Goal: Check status: Check status

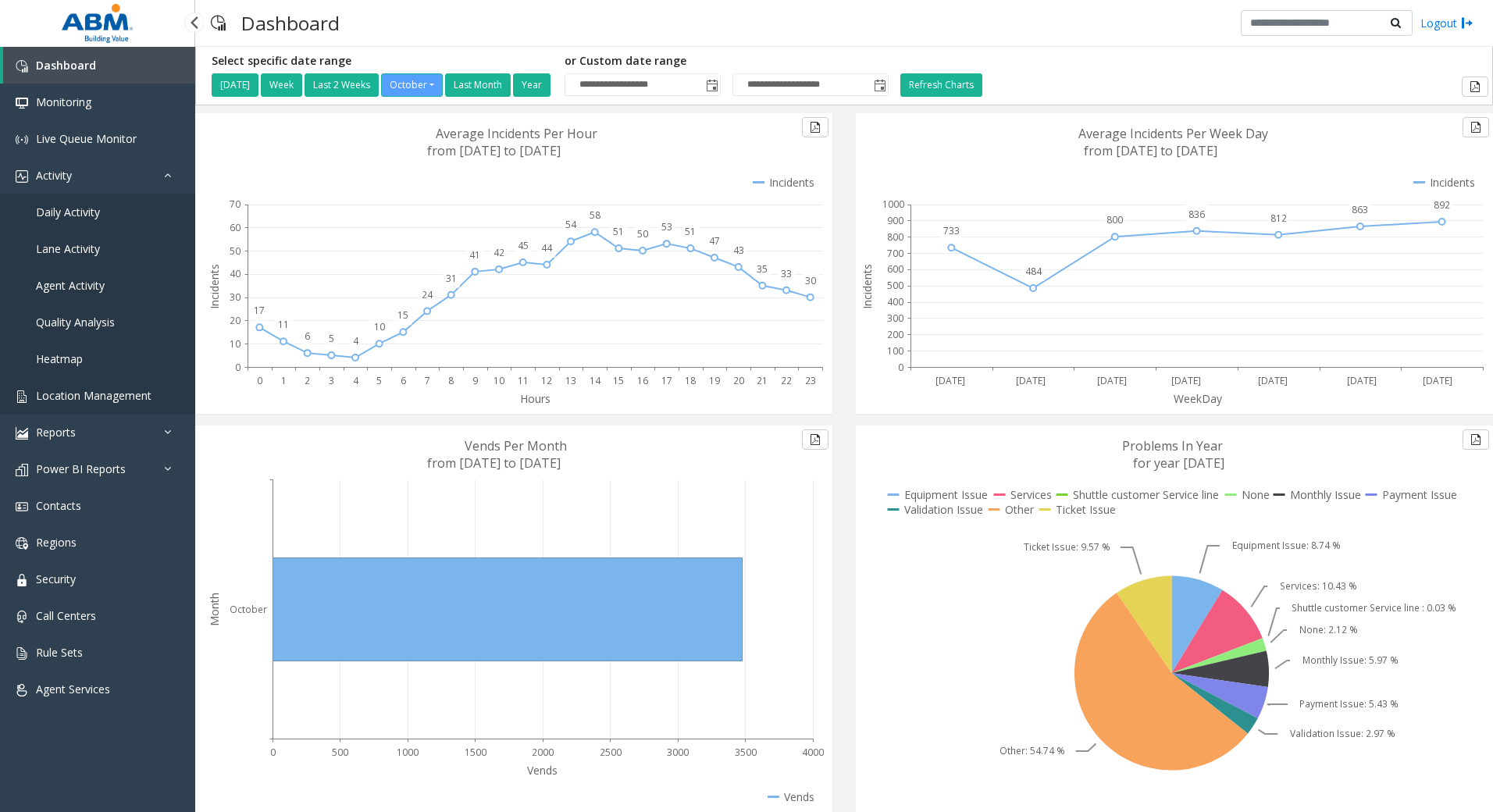
click at [98, 394] on span "Location Management" at bounding box center [94, 394] width 116 height 14
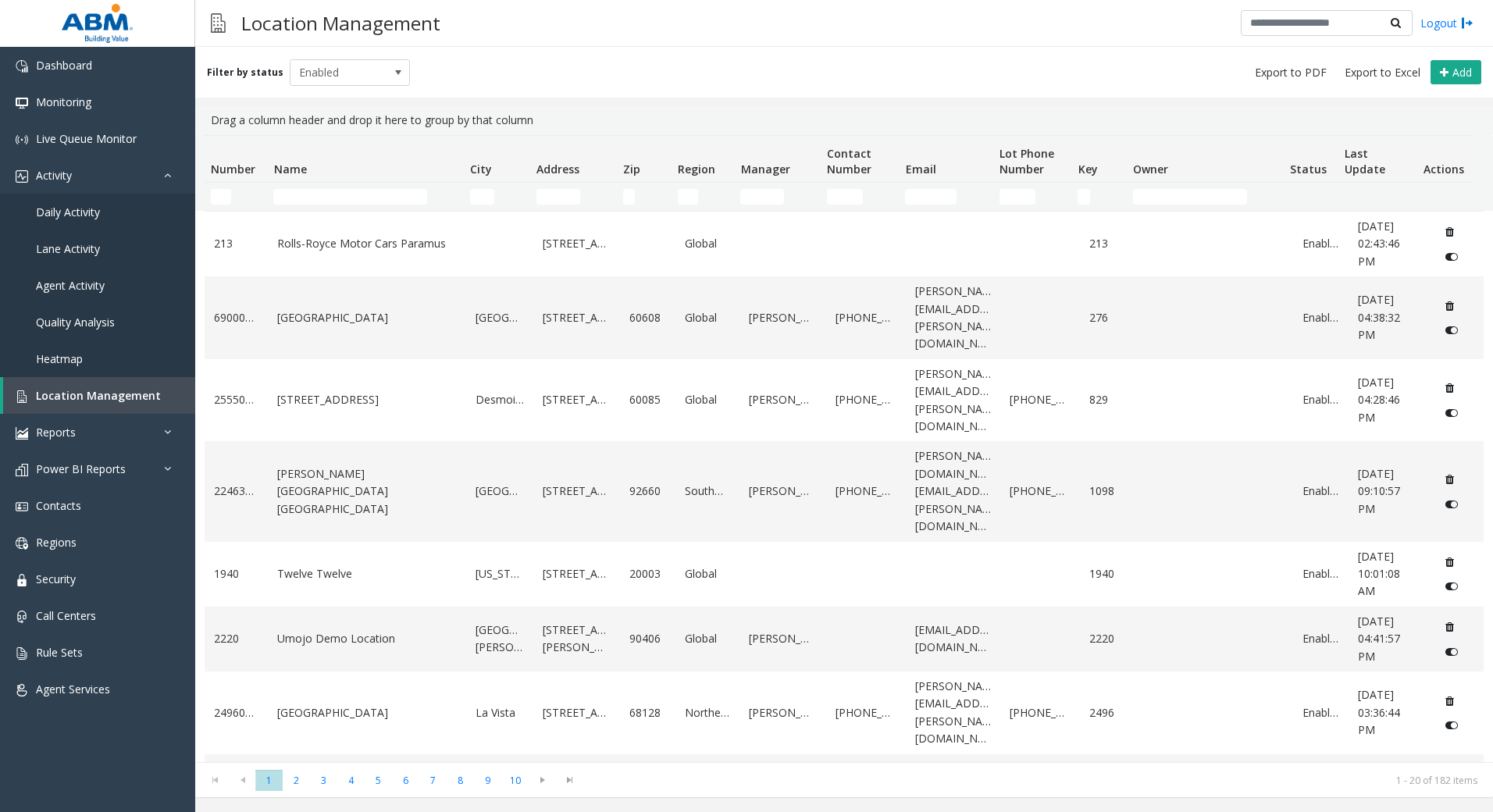
click at [314, 210] on td "Name Filter" at bounding box center [365, 196] width 196 height 28
click at [316, 196] on input "Name Filter" at bounding box center [350, 197] width 153 height 15
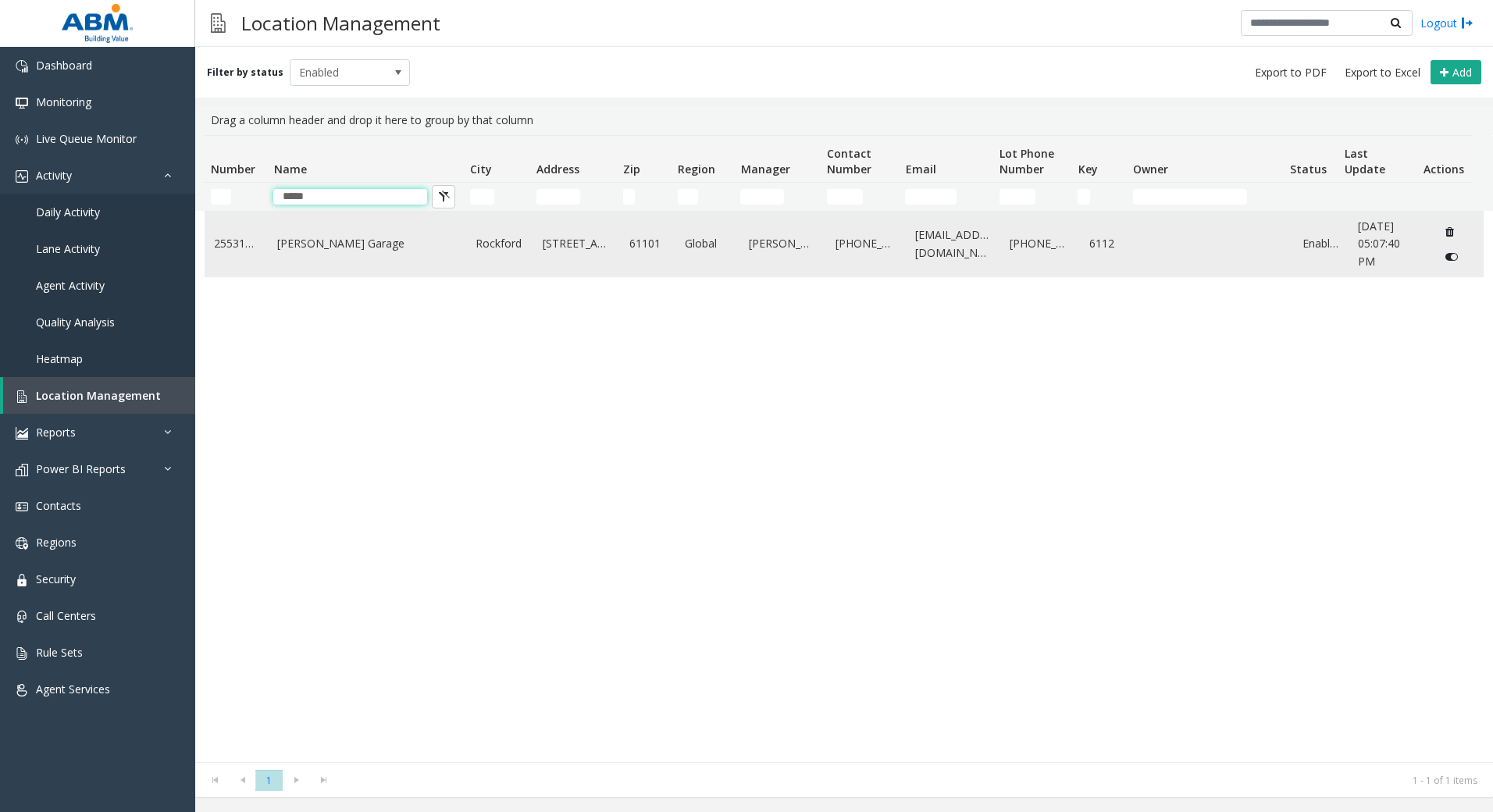
type input "*****"
click at [372, 258] on td "Wyman Garage" at bounding box center [366, 244] width 199 height 65
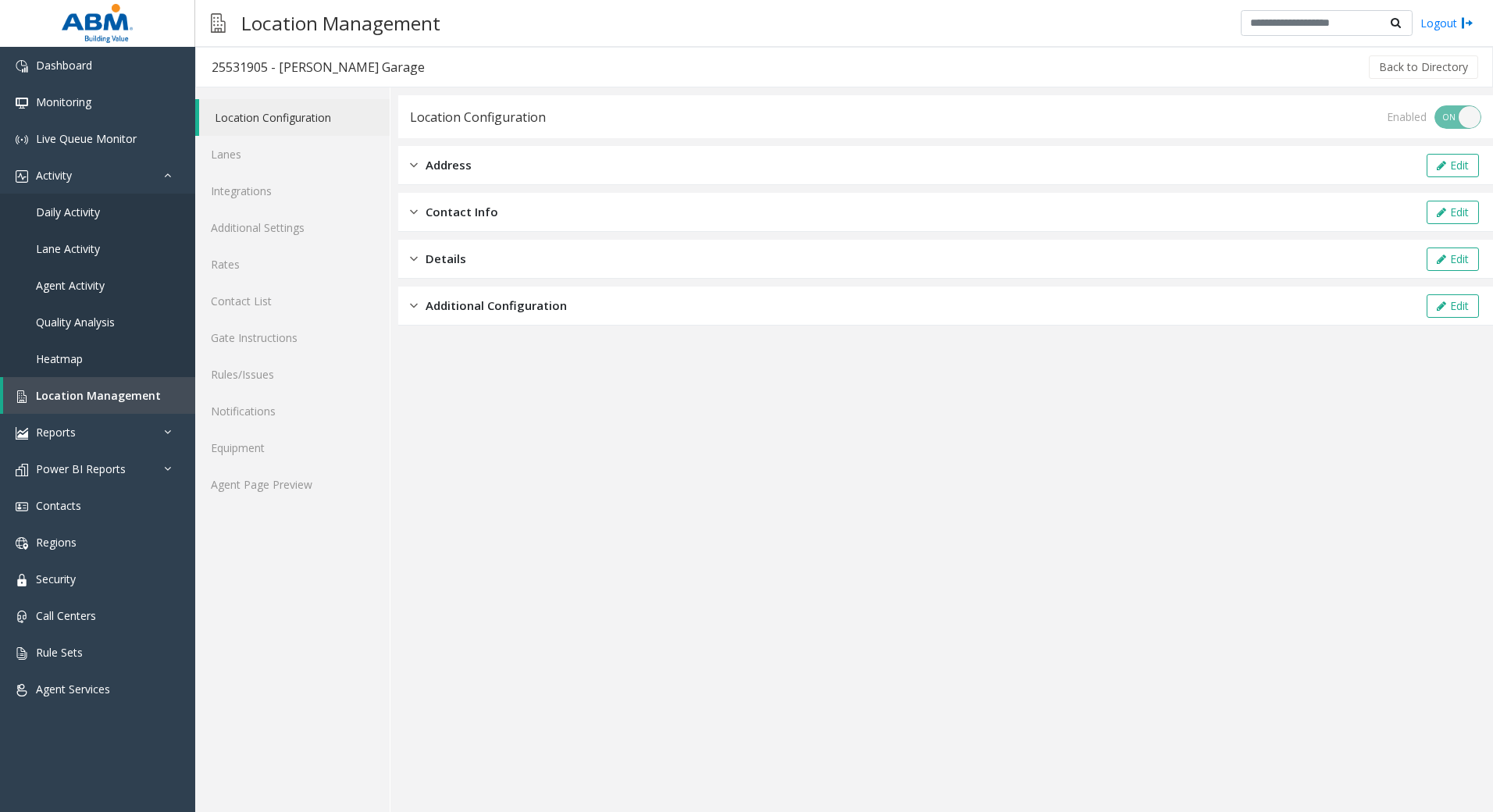
click at [479, 170] on div "Address Edit" at bounding box center [945, 165] width 1095 height 39
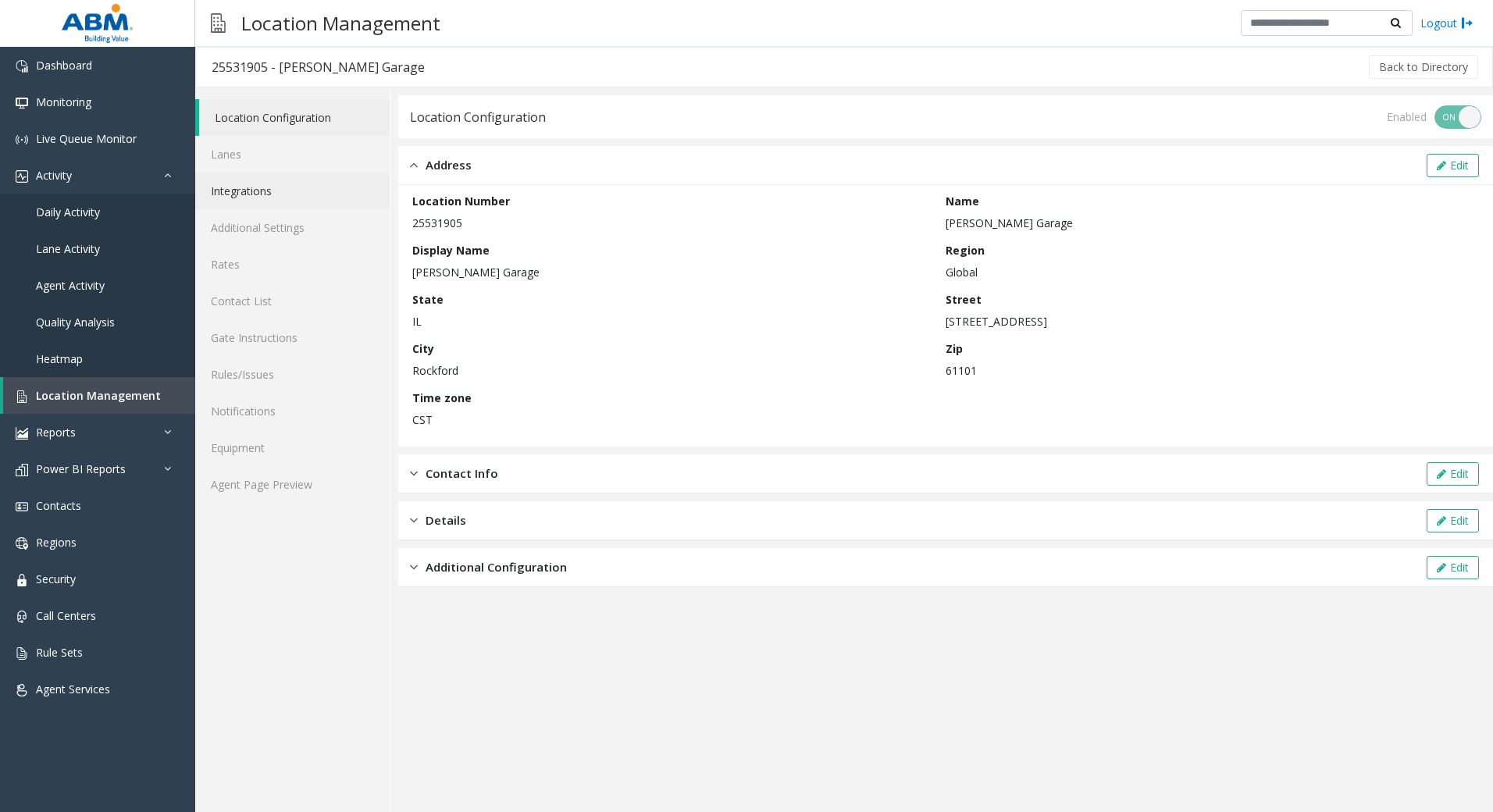
click at [257, 193] on link "Integrations" at bounding box center [292, 190] width 194 height 37
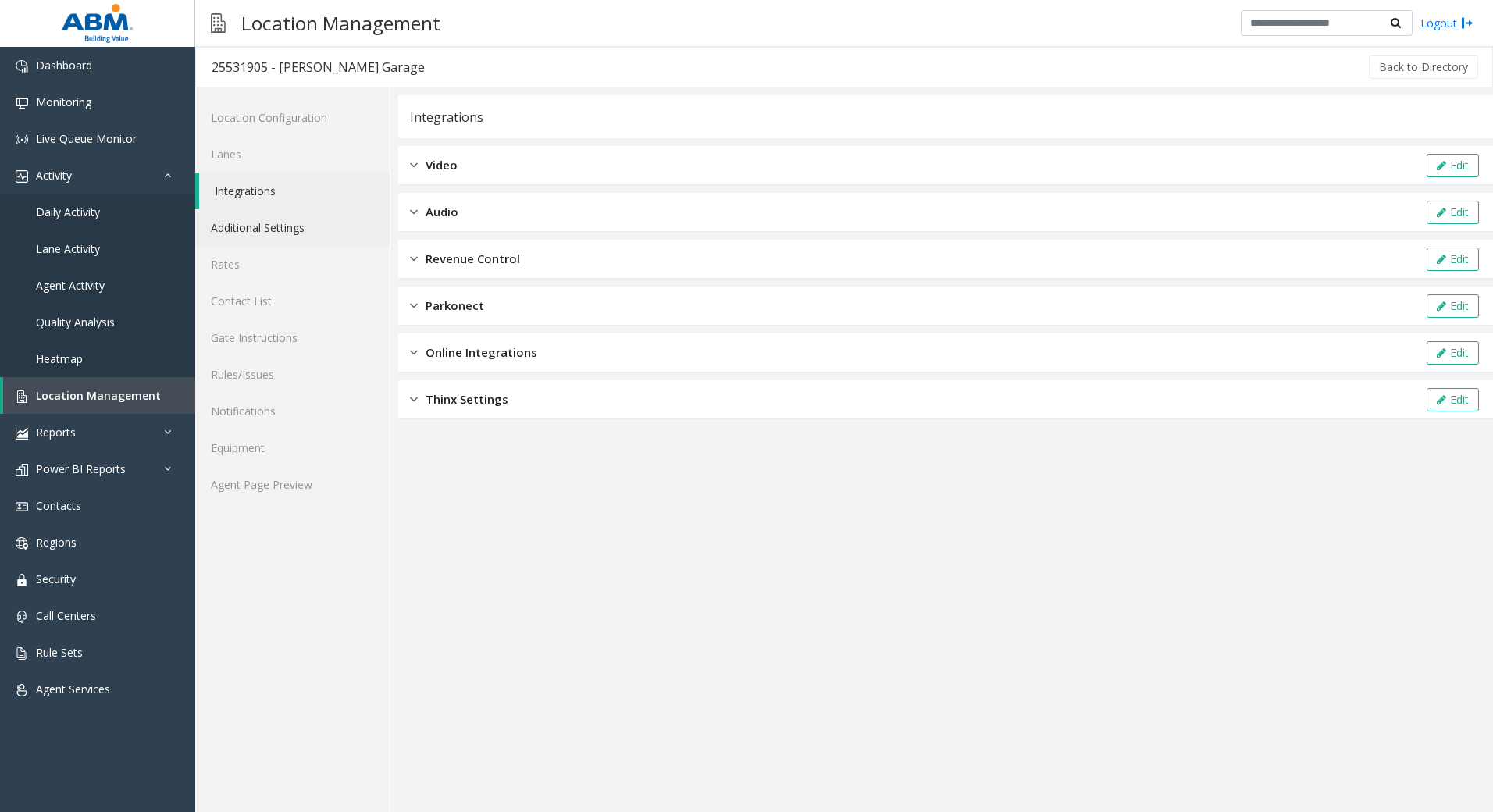
click at [259, 226] on link "Additional Settings" at bounding box center [292, 227] width 194 height 37
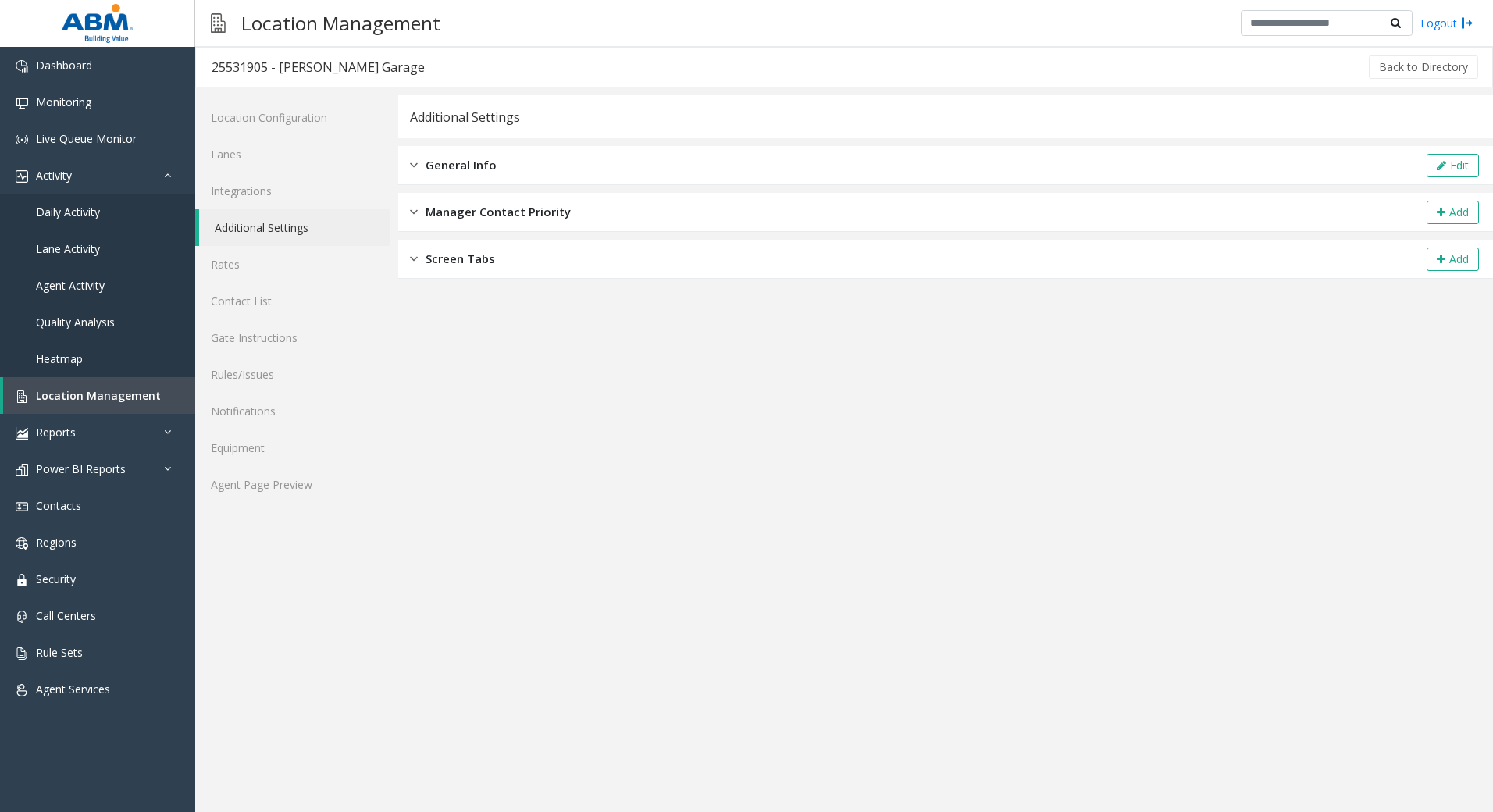
drag, startPoint x: 599, startPoint y: 181, endPoint x: 929, endPoint y: 164, distance: 330.4
click at [602, 181] on div "General Info Edit" at bounding box center [945, 165] width 1095 height 39
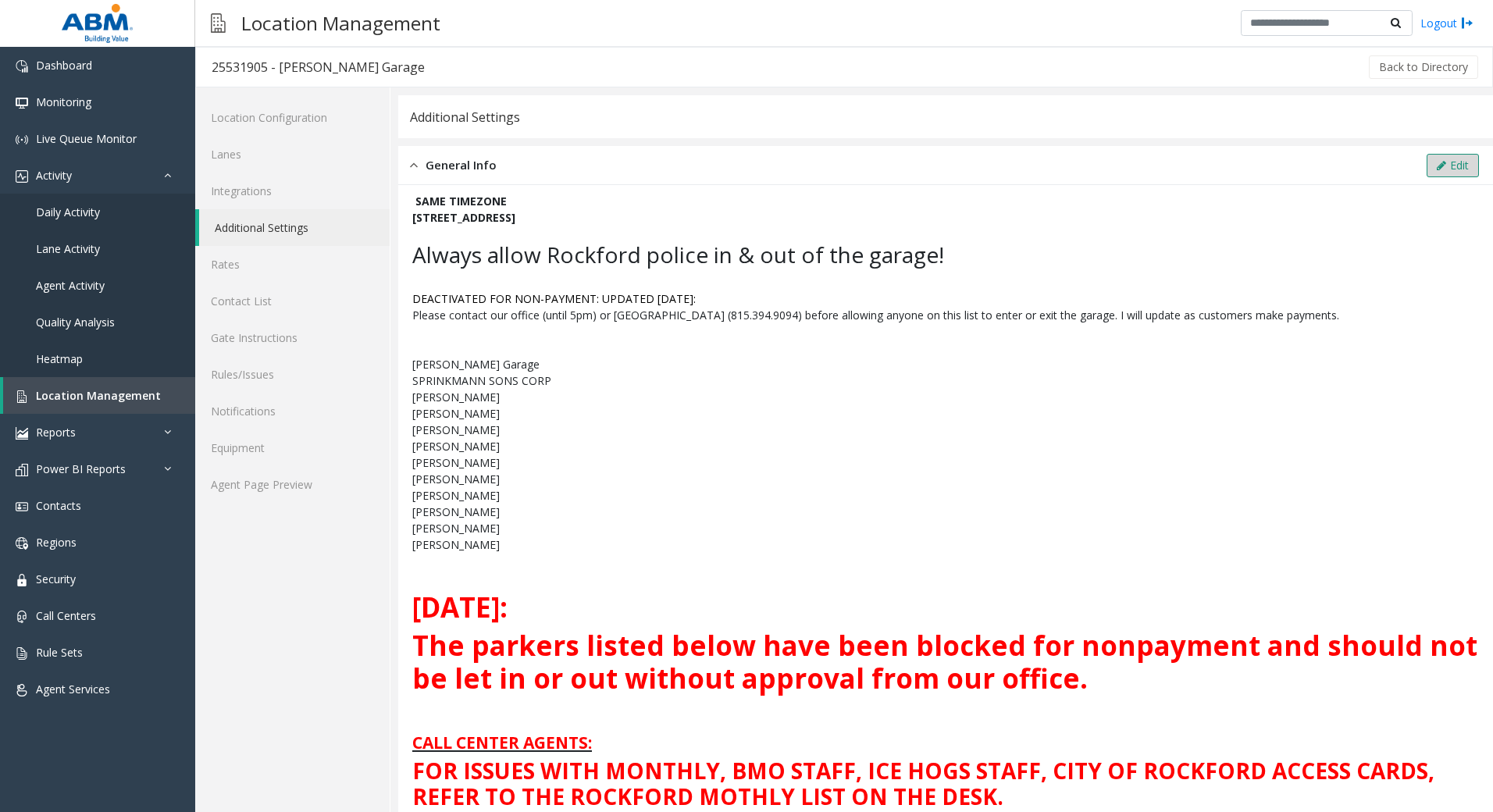
click at [1450, 161] on button "Edit" at bounding box center [1452, 164] width 52 height 23
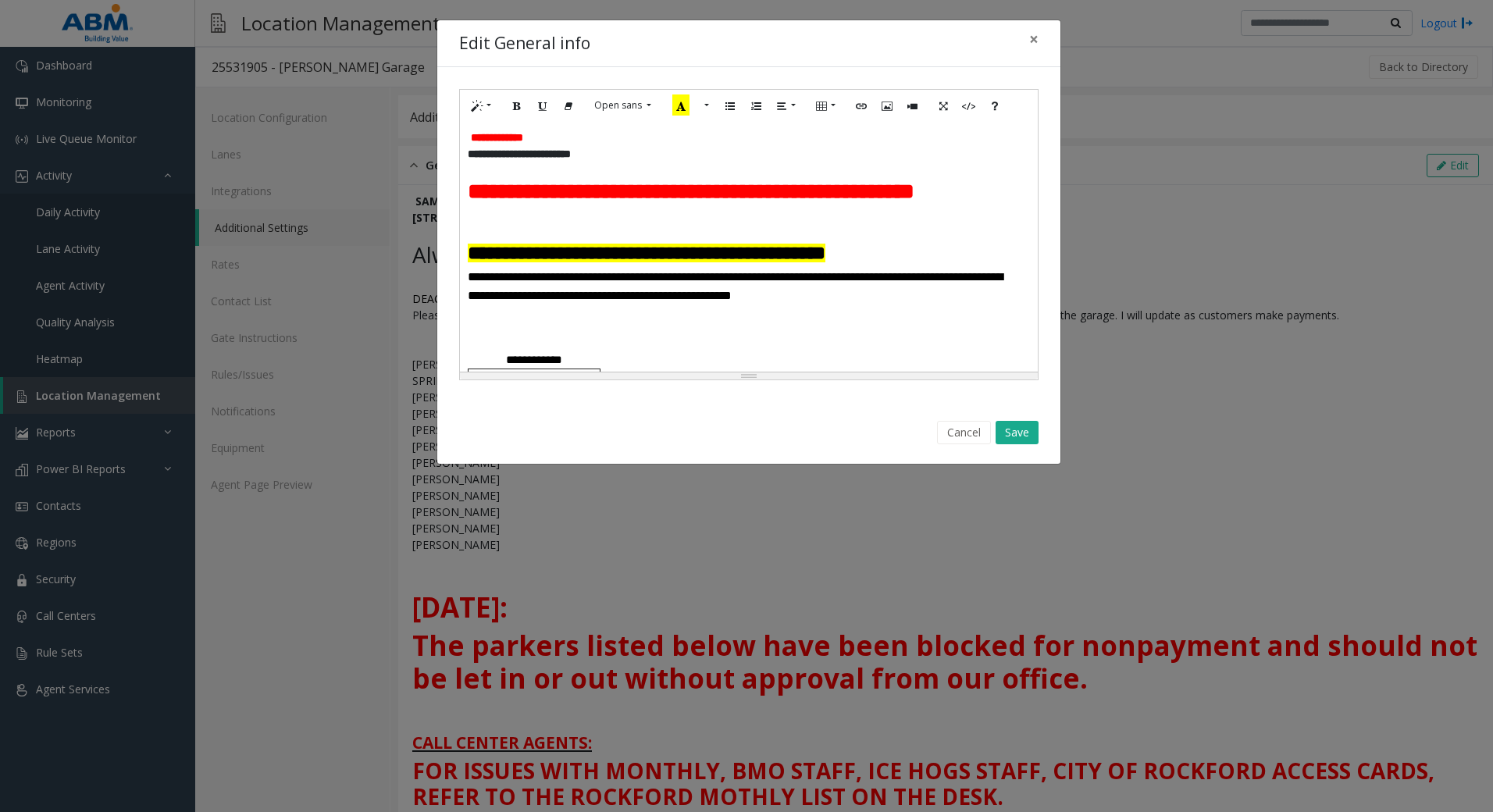
drag, startPoint x: 362, startPoint y: 469, endPoint x: 876, endPoint y: 355, distance: 526.5
click at [876, 350] on p at bounding box center [749, 336] width 562 height 29
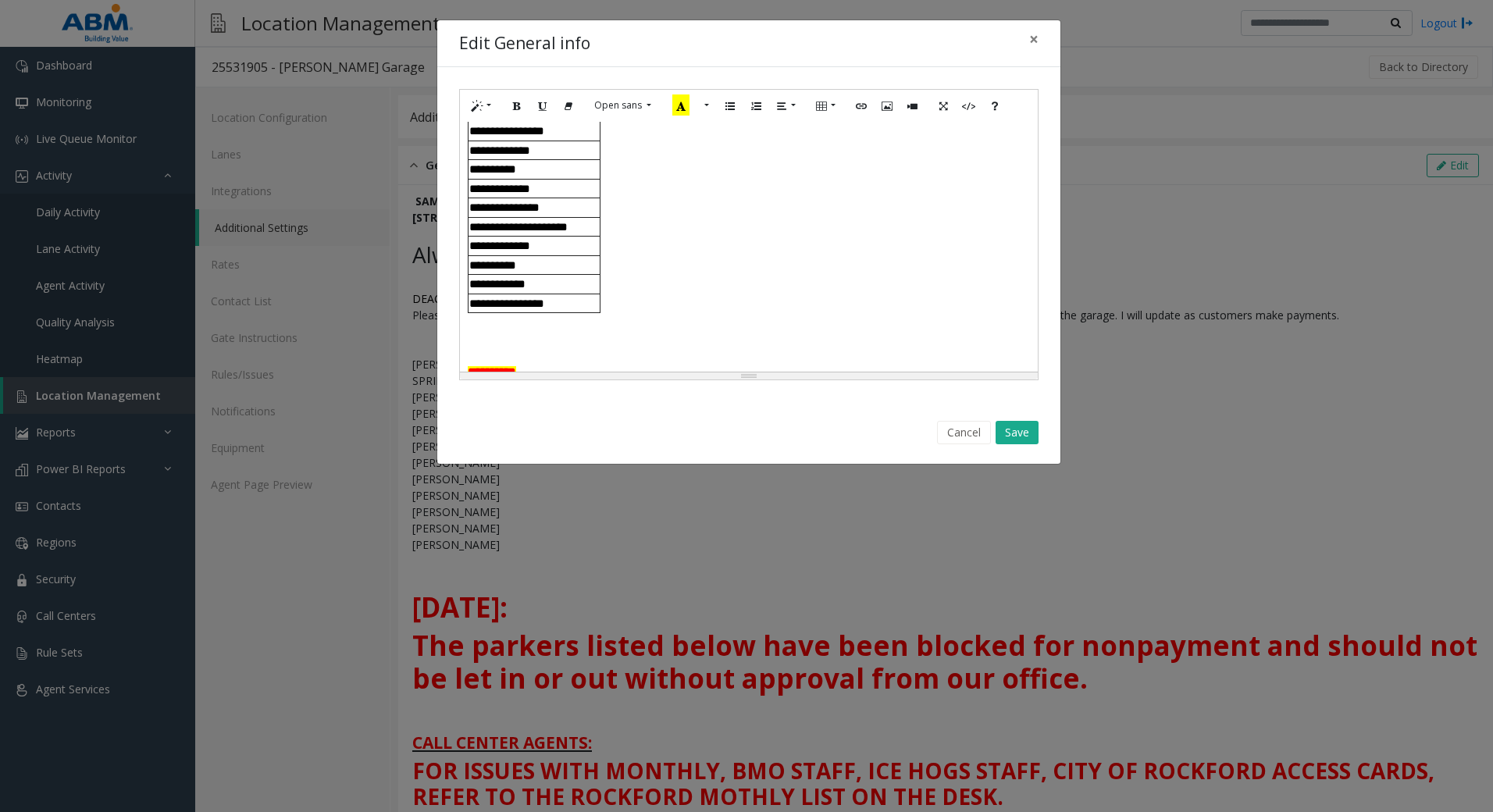
scroll to position [312, 0]
drag, startPoint x: 571, startPoint y: 252, endPoint x: 481, endPoint y: 240, distance: 90.8
click at [481, 227] on div "**********" at bounding box center [534, 218] width 130 height 18
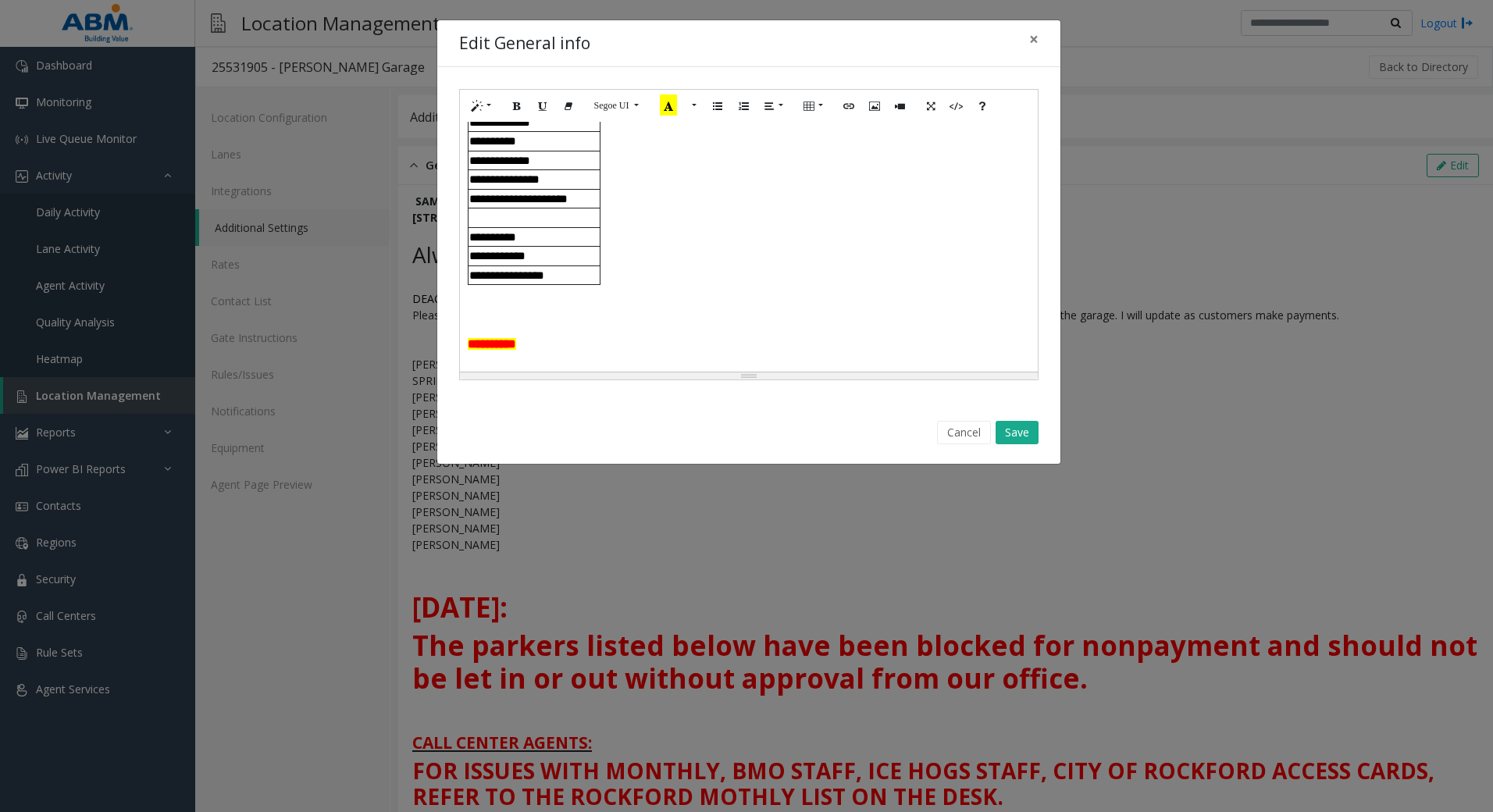
click at [554, 247] on div "**********" at bounding box center [534, 237] width 130 height 18
drag, startPoint x: 472, startPoint y: 281, endPoint x: 574, endPoint y: 300, distance: 103.8
click at [574, 285] on tbody "**********" at bounding box center [534, 162] width 133 height 247
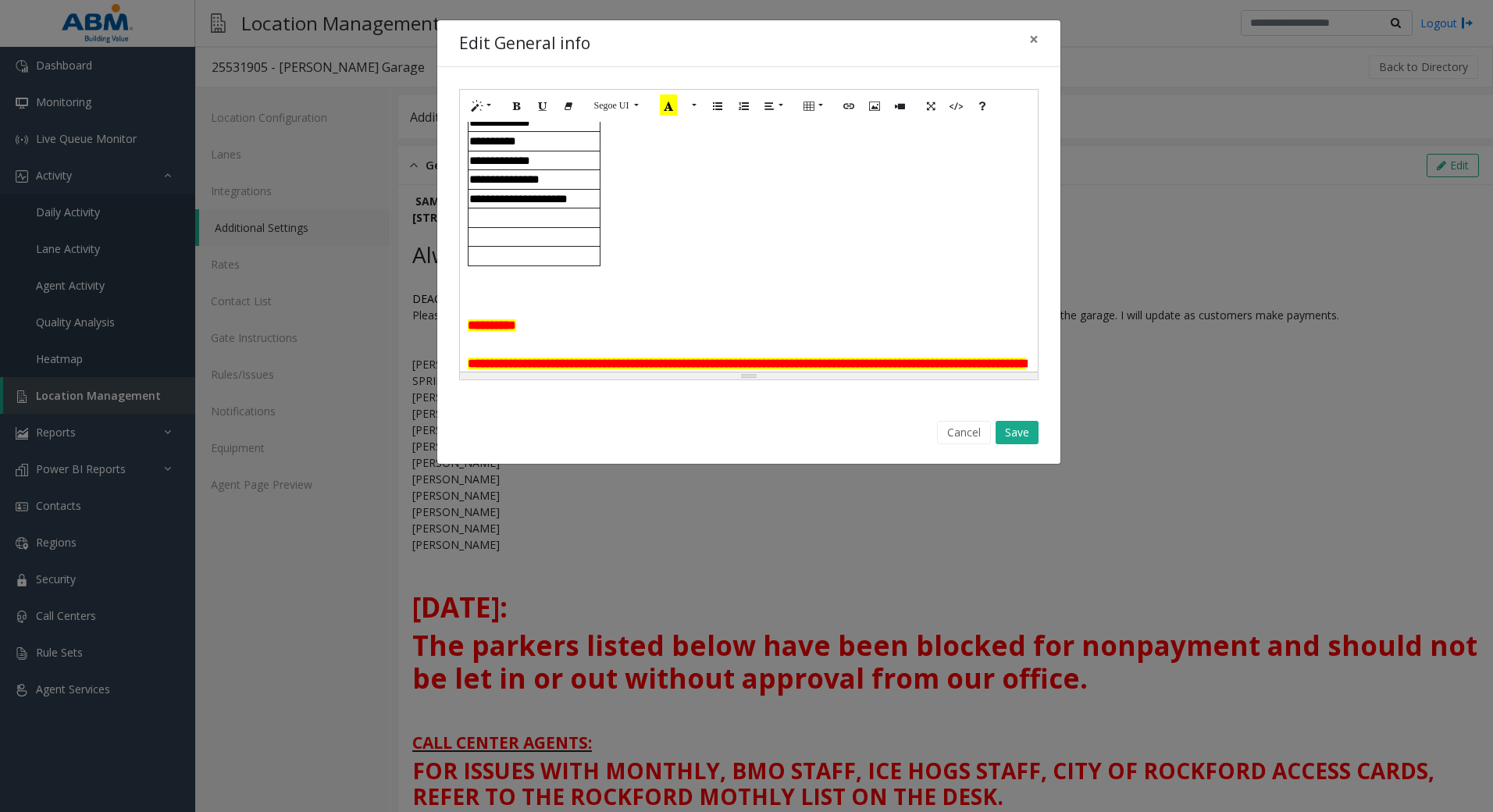
click at [482, 227] on div at bounding box center [534, 218] width 130 height 18
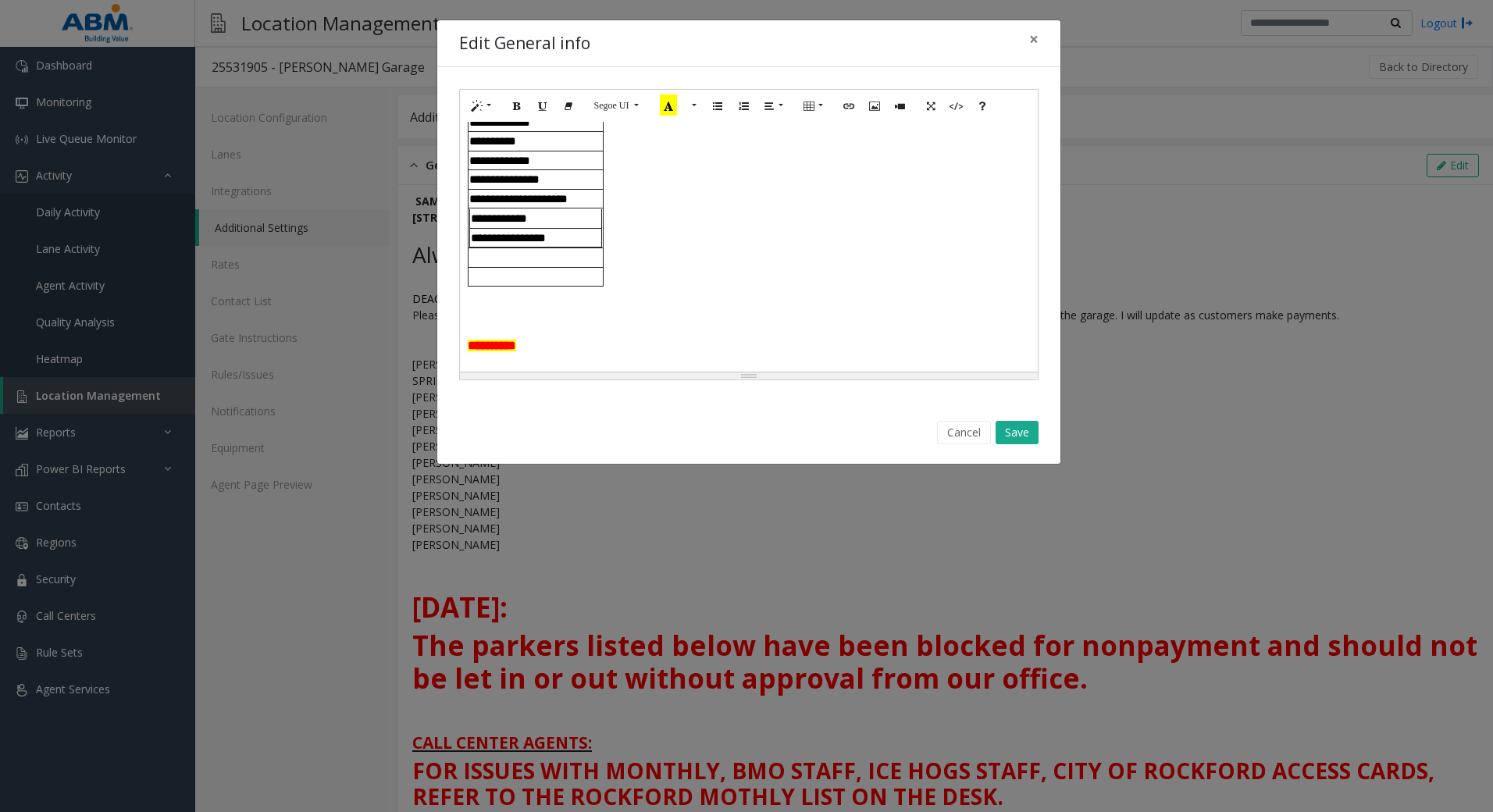
click at [830, 320] on h1 at bounding box center [749, 302] width 562 height 32
click at [1025, 435] on button "Save" at bounding box center [1017, 432] width 43 height 23
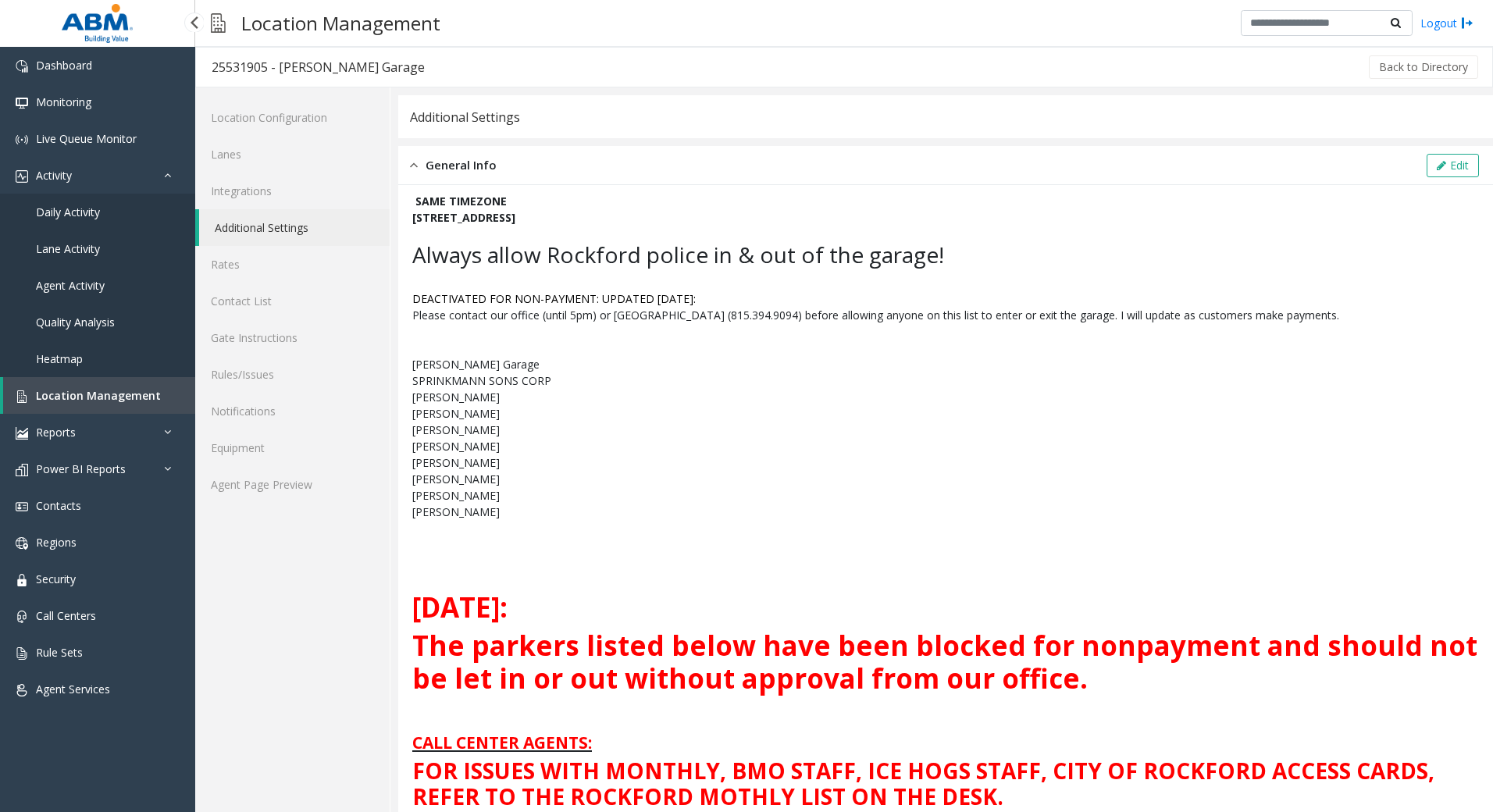
click at [52, 396] on span "Location Management" at bounding box center [98, 394] width 125 height 14
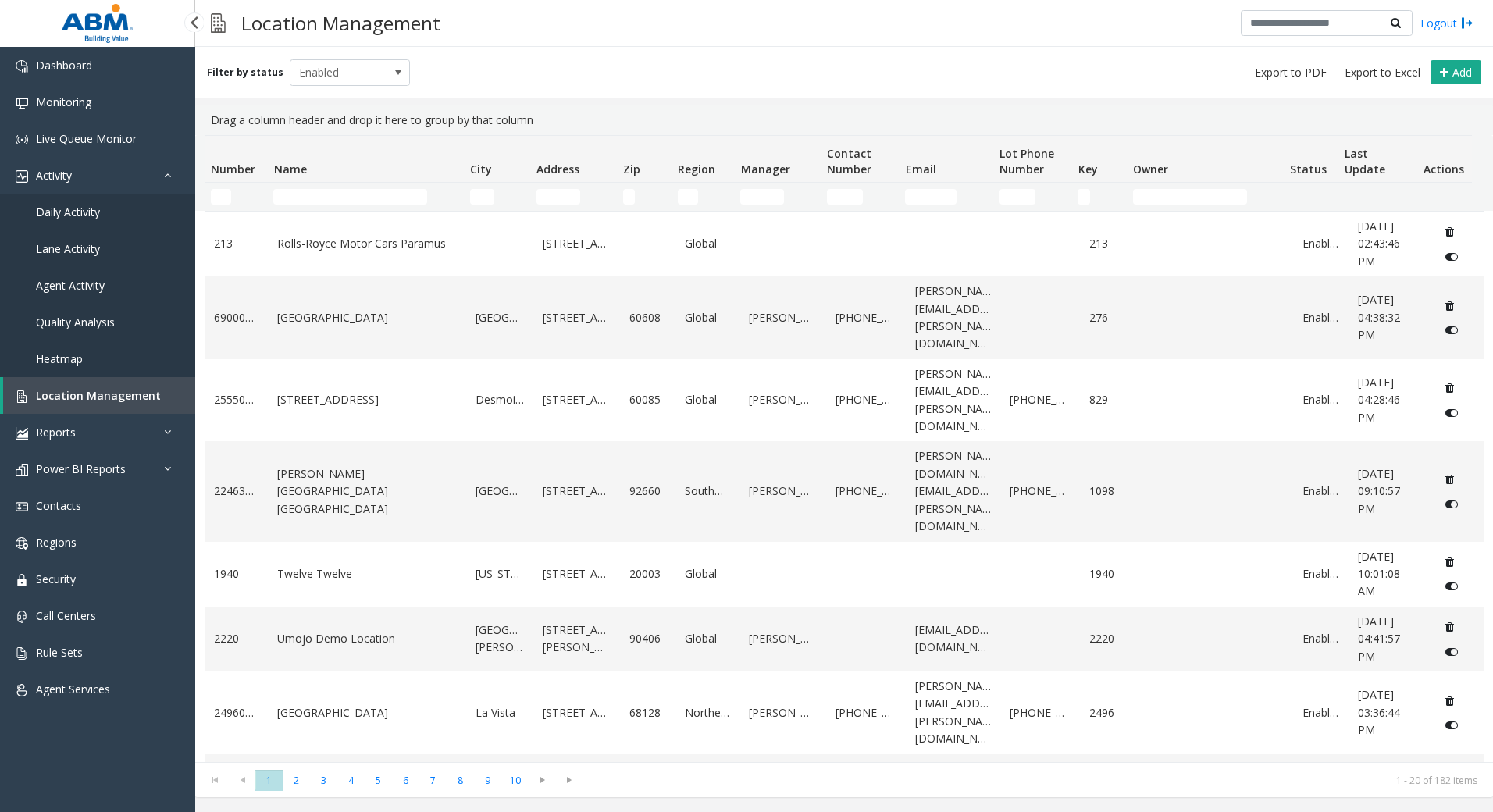
click at [76, 214] on span "Daily Activity" at bounding box center [67, 211] width 64 height 14
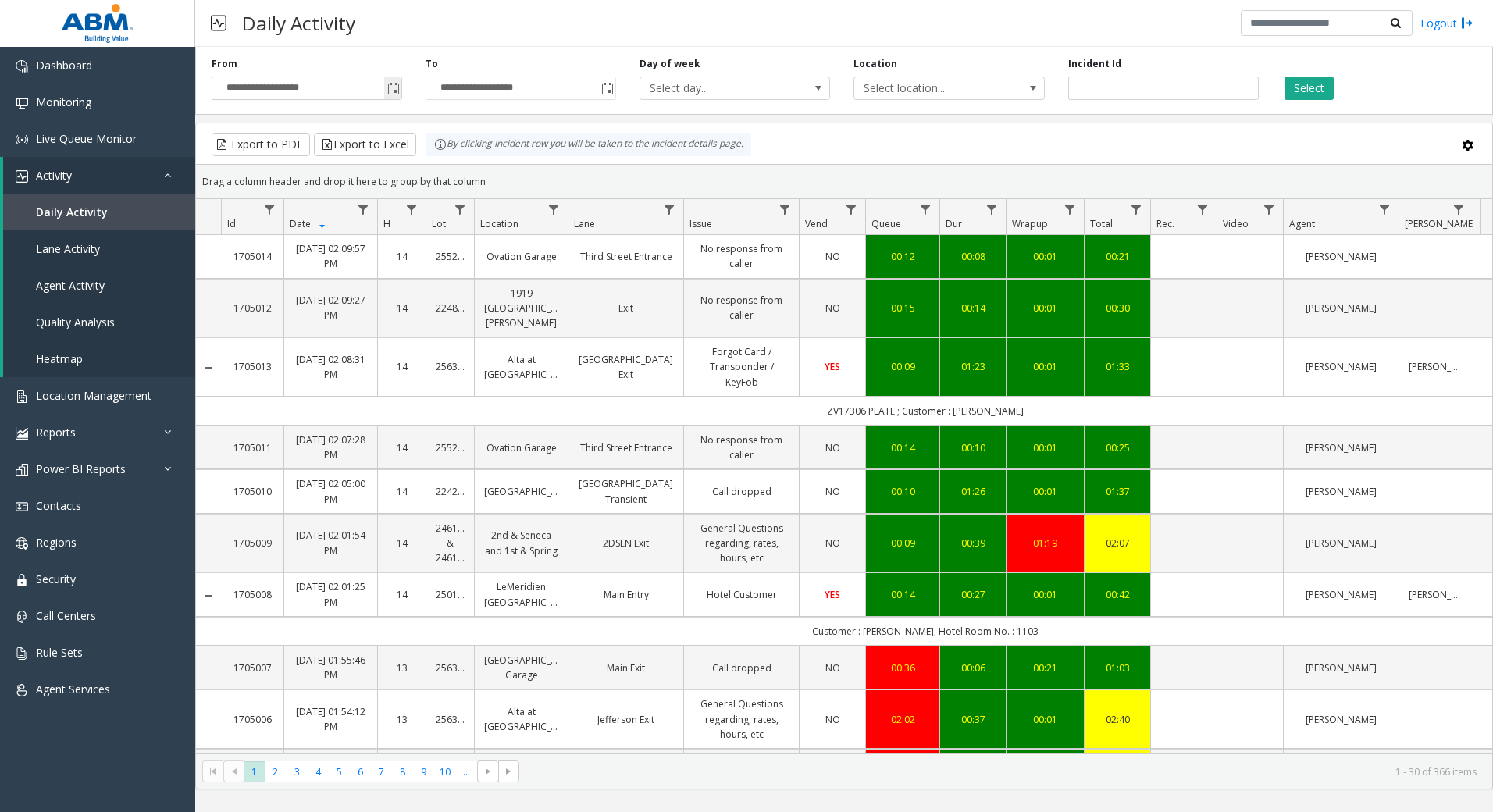
click at [394, 94] on span "Toggle popup" at bounding box center [393, 89] width 13 height 13
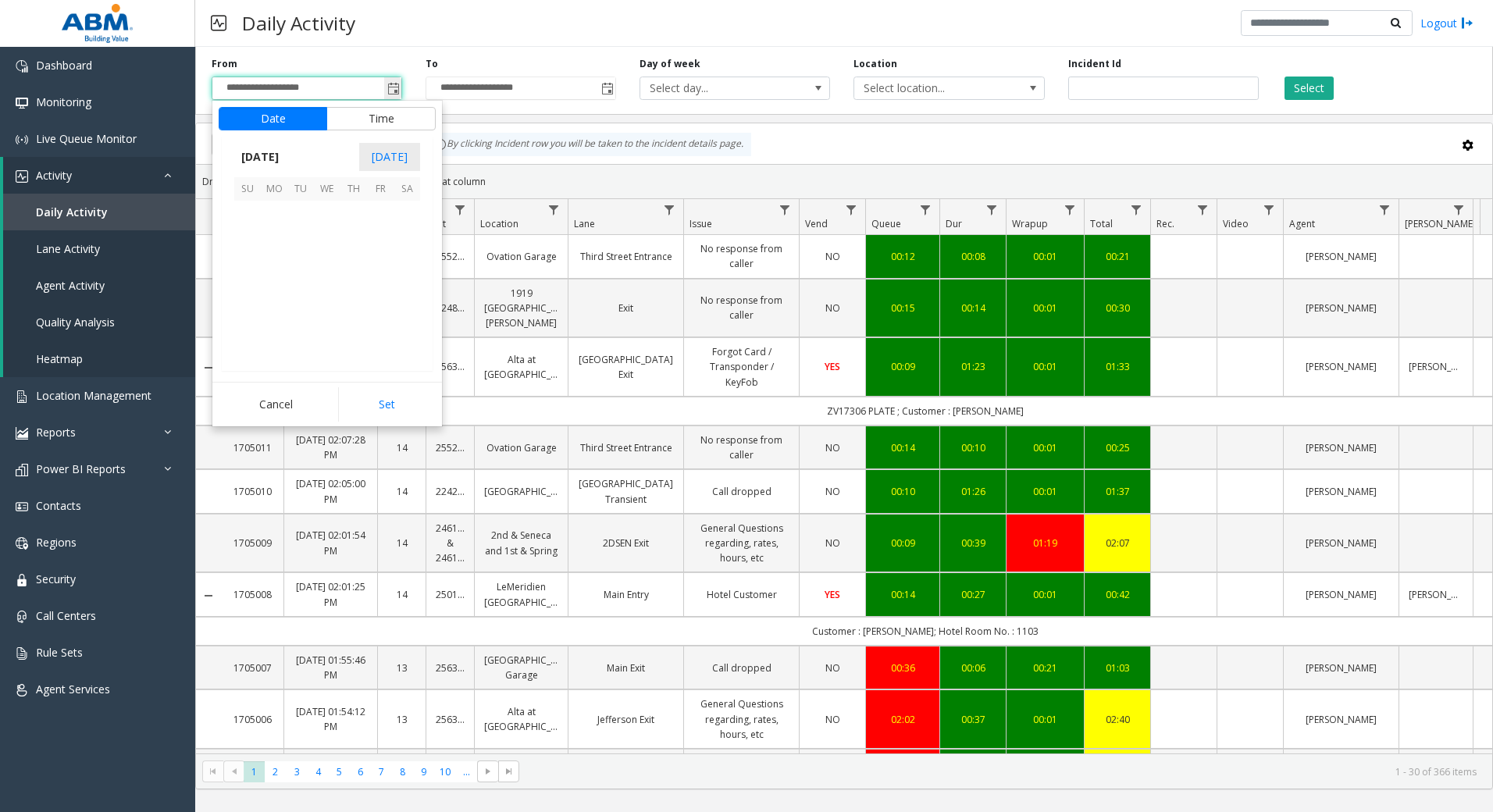
scroll to position [280367, 0]
click at [372, 239] on span "10" at bounding box center [380, 240] width 26 height 26
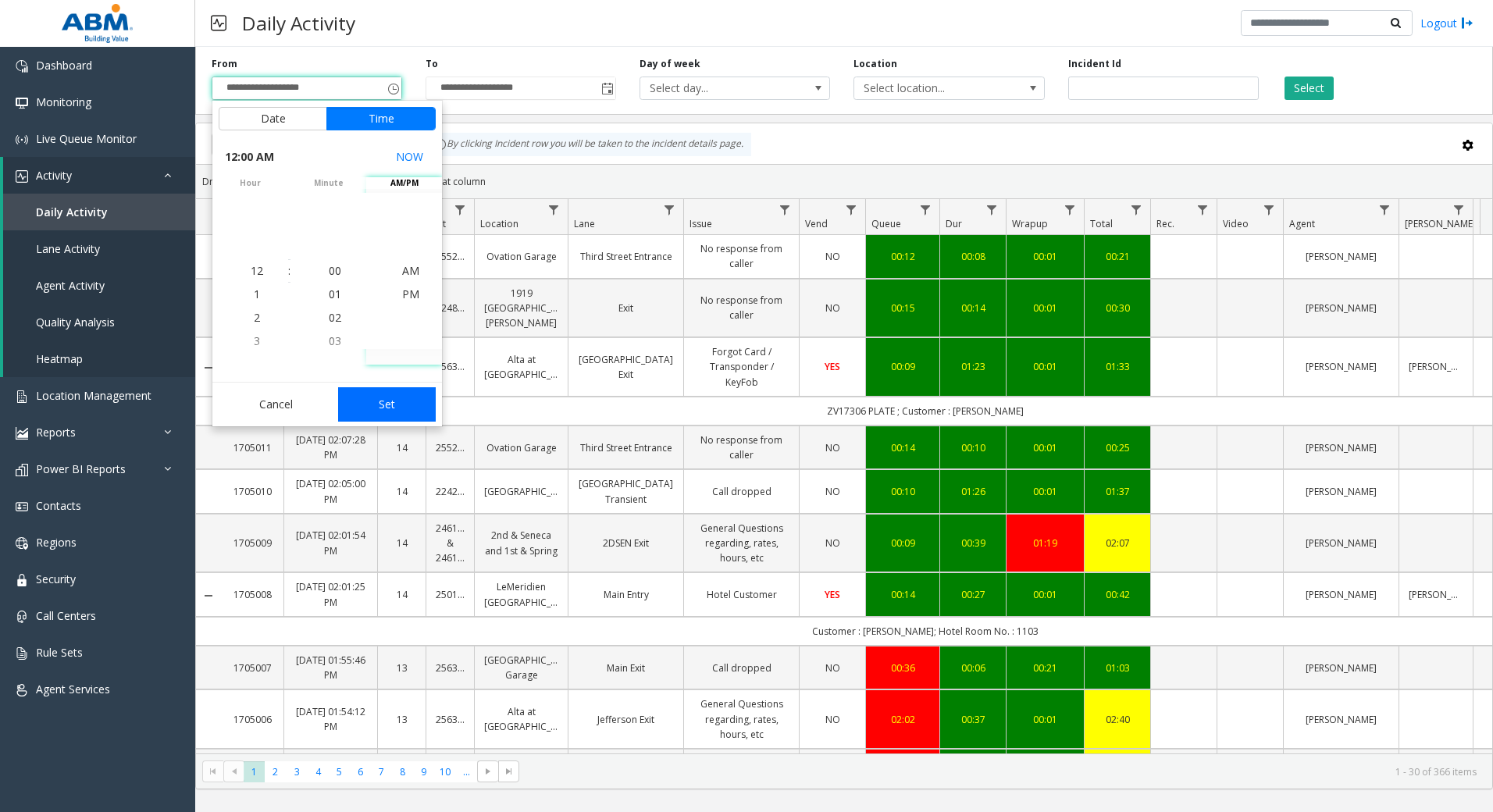
click at [409, 400] on button "Set" at bounding box center [387, 404] width 98 height 34
type input "**********"
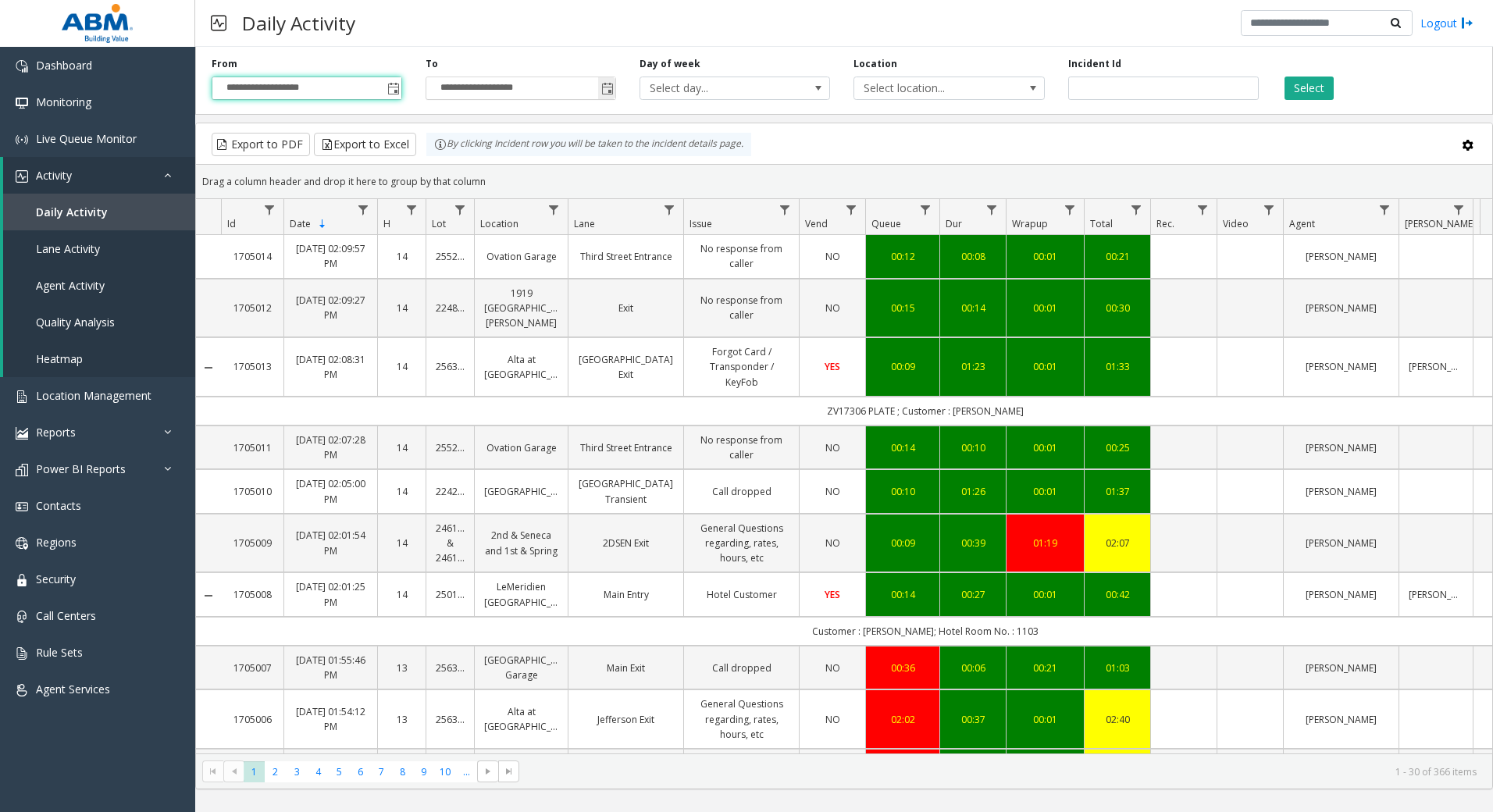
click at [610, 89] on span "Toggle popup" at bounding box center [607, 89] width 13 height 13
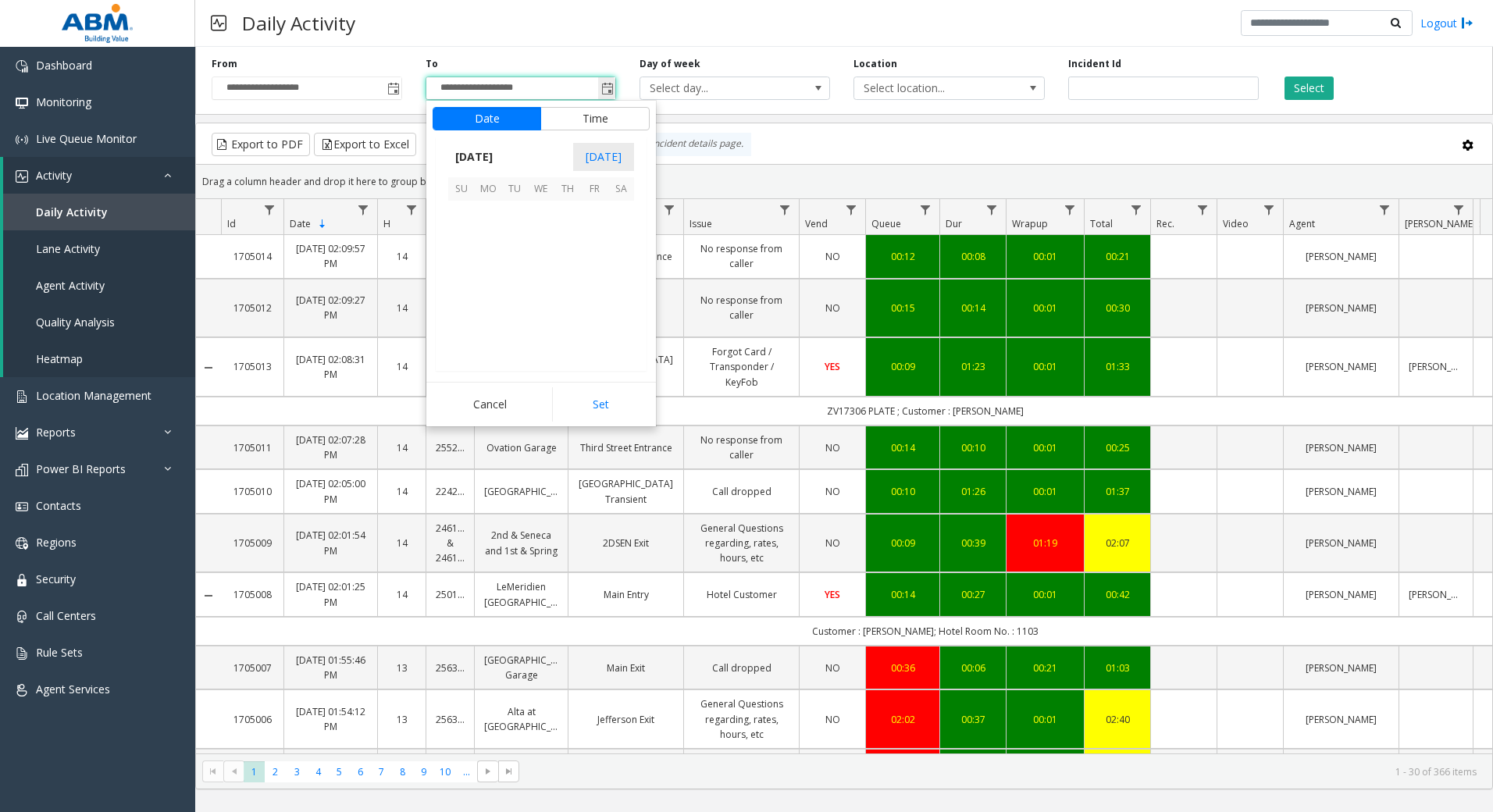
scroll to position [23, 0]
click at [467, 262] on span "12" at bounding box center [461, 267] width 26 height 26
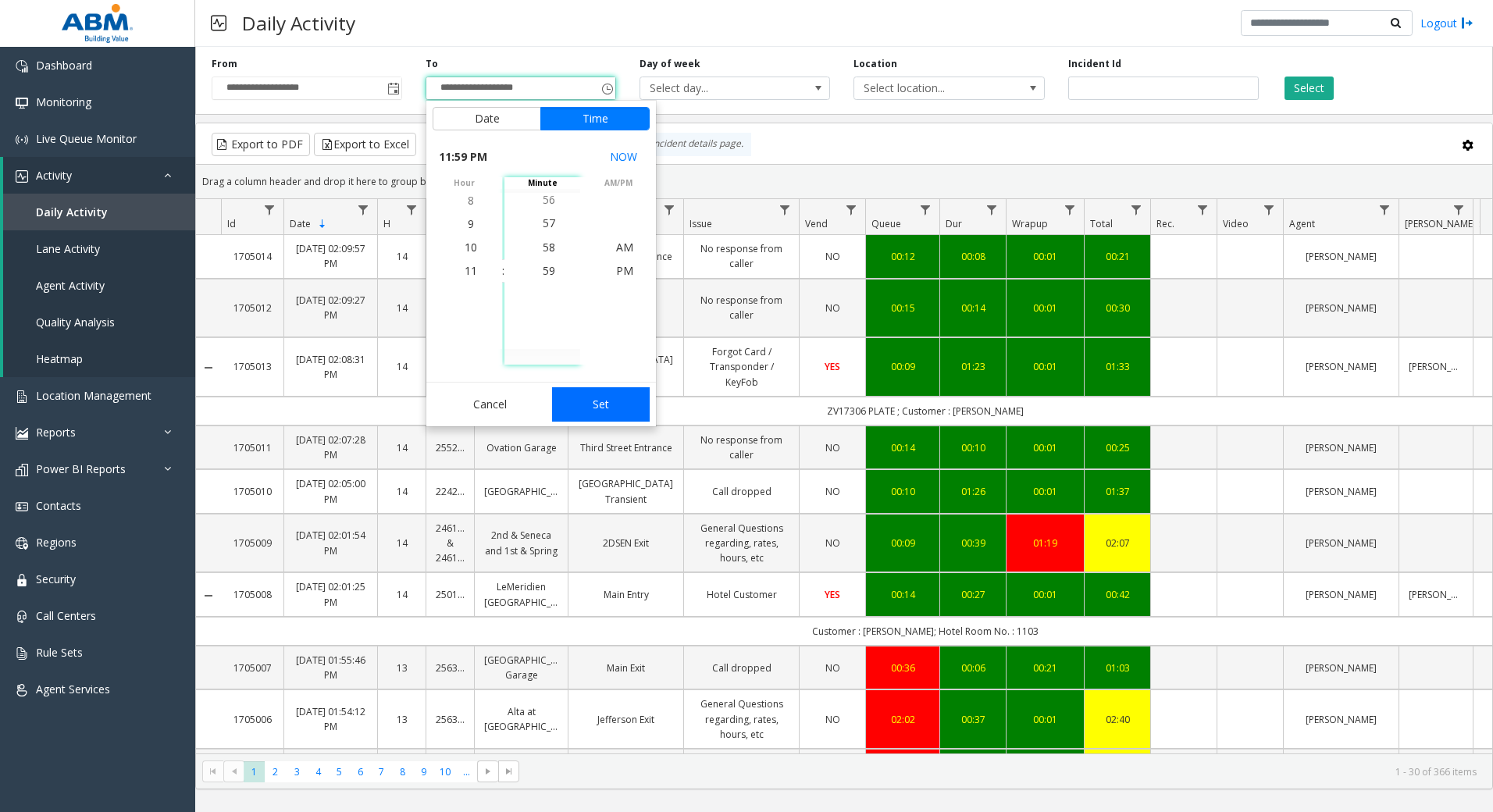
click at [609, 400] on button "Set" at bounding box center [601, 404] width 98 height 34
type input "**********"
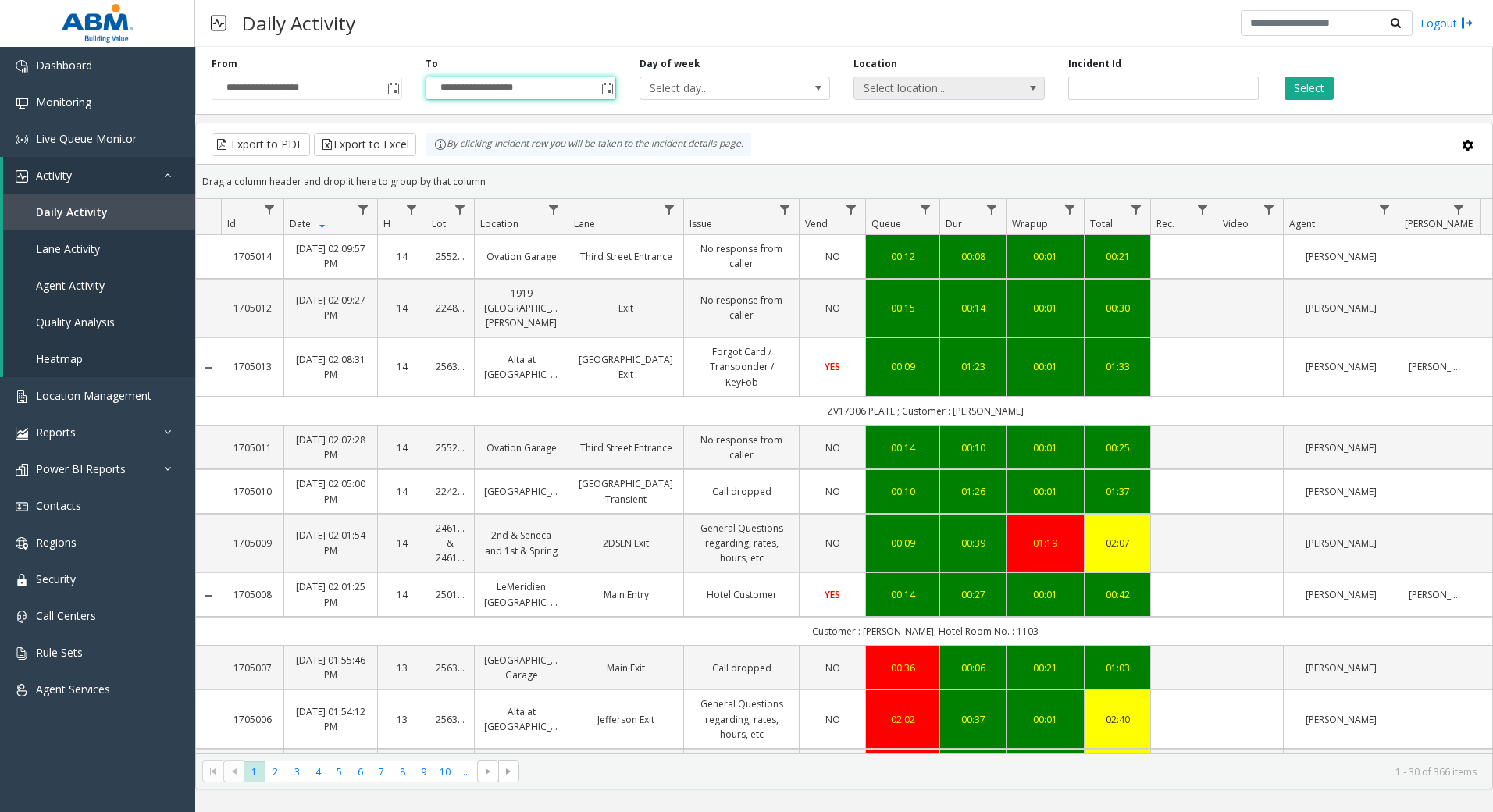
click at [954, 82] on span "Select location..." at bounding box center [930, 89] width 152 height 22
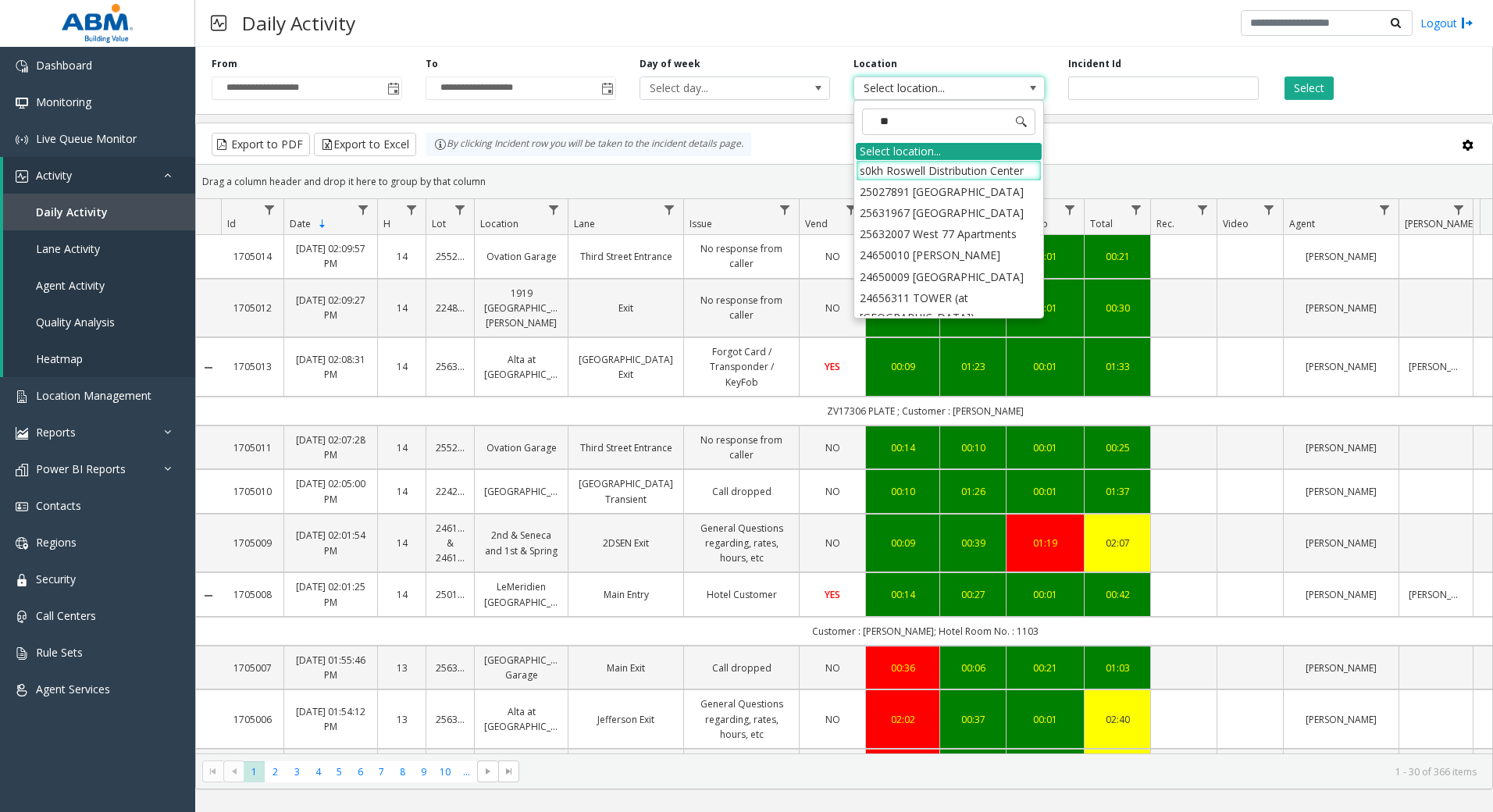
type input "***"
click at [987, 161] on li "25632007 West 77 Apartments" at bounding box center [948, 170] width 186 height 21
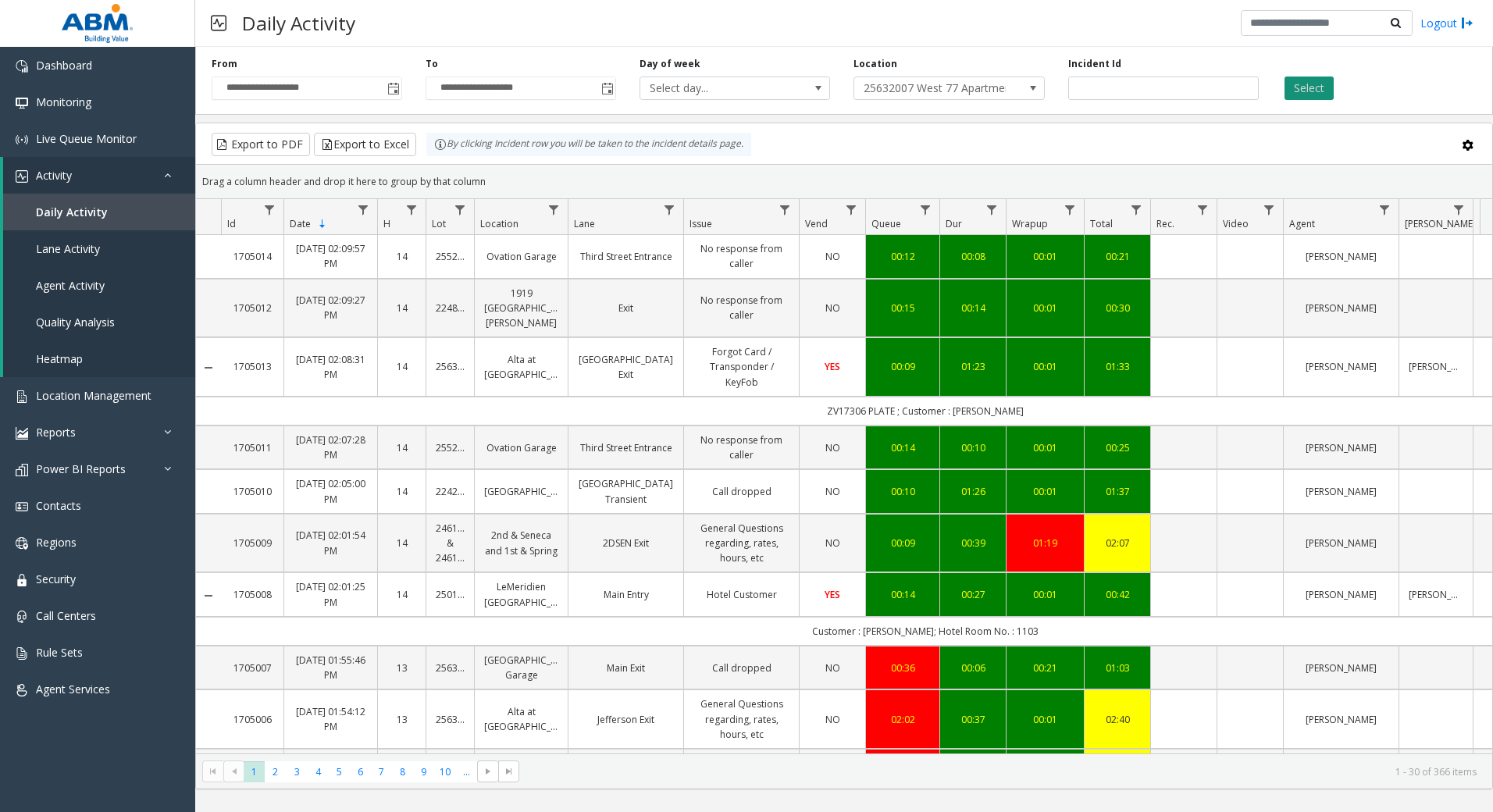
click at [1303, 83] on button "Select" at bounding box center [1309, 88] width 49 height 23
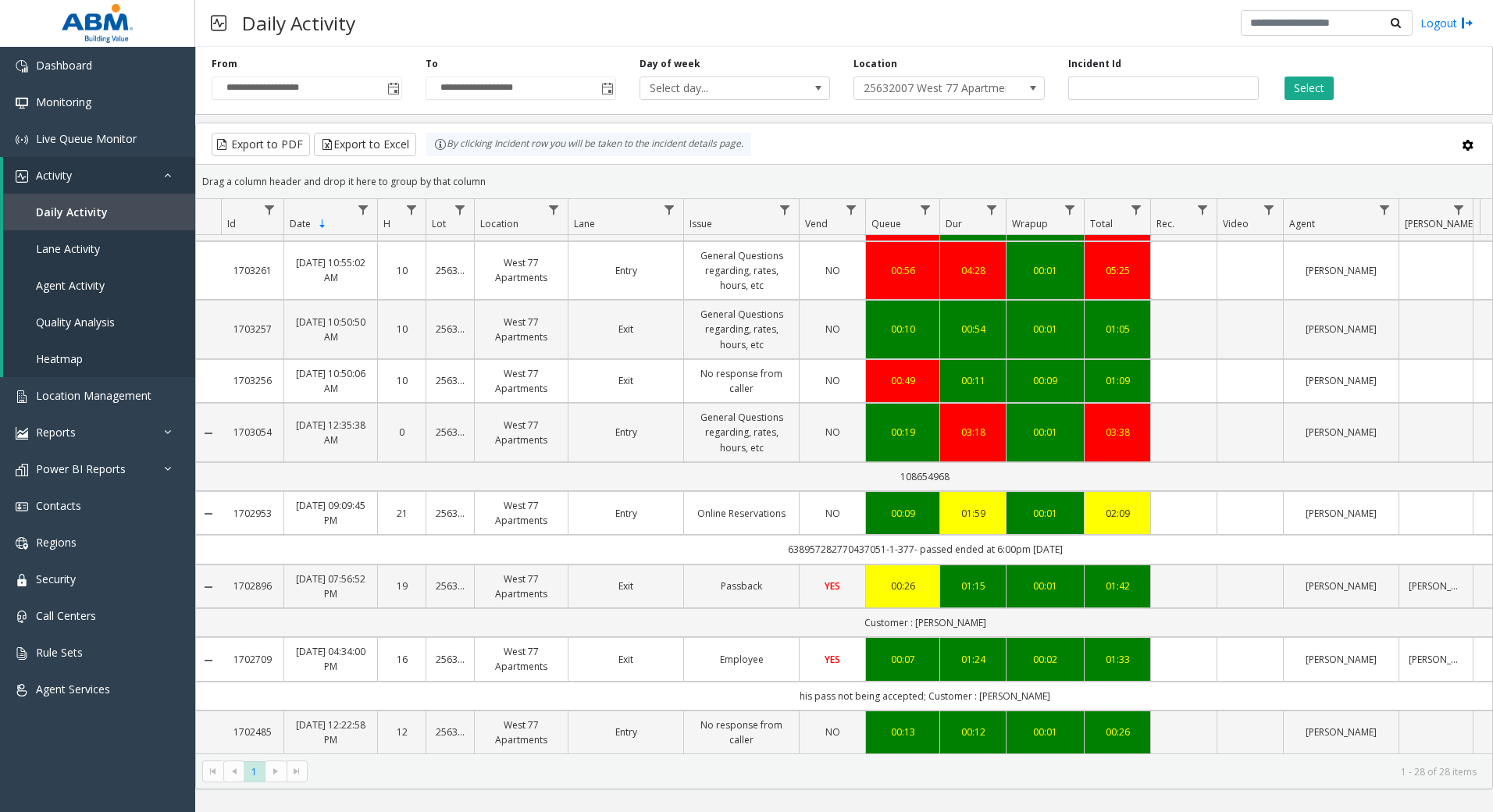
scroll to position [1093, 0]
click at [279, 765] on kendo-pager-next-buttons at bounding box center [285, 771] width 42 height 22
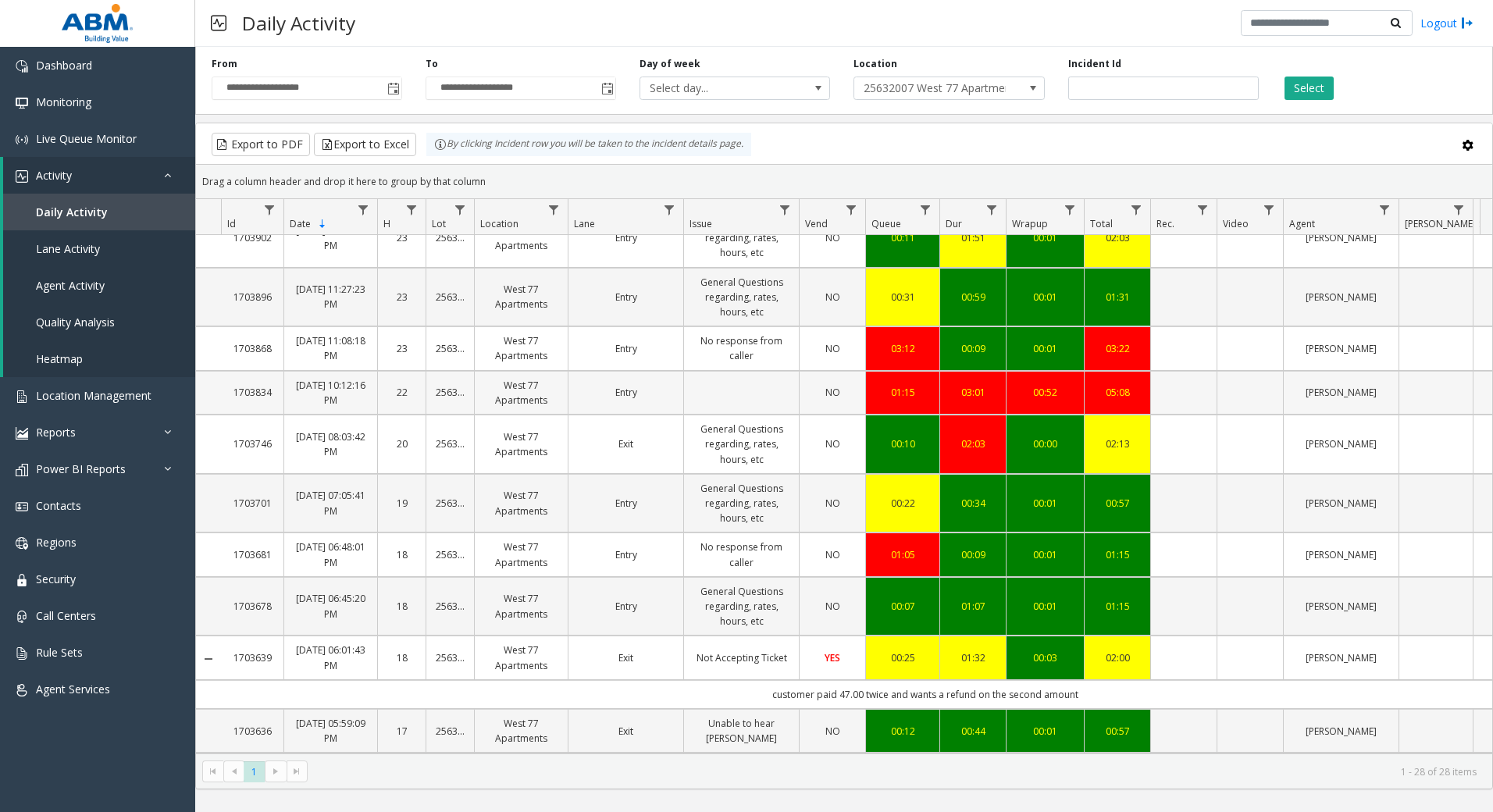
scroll to position [0, 0]
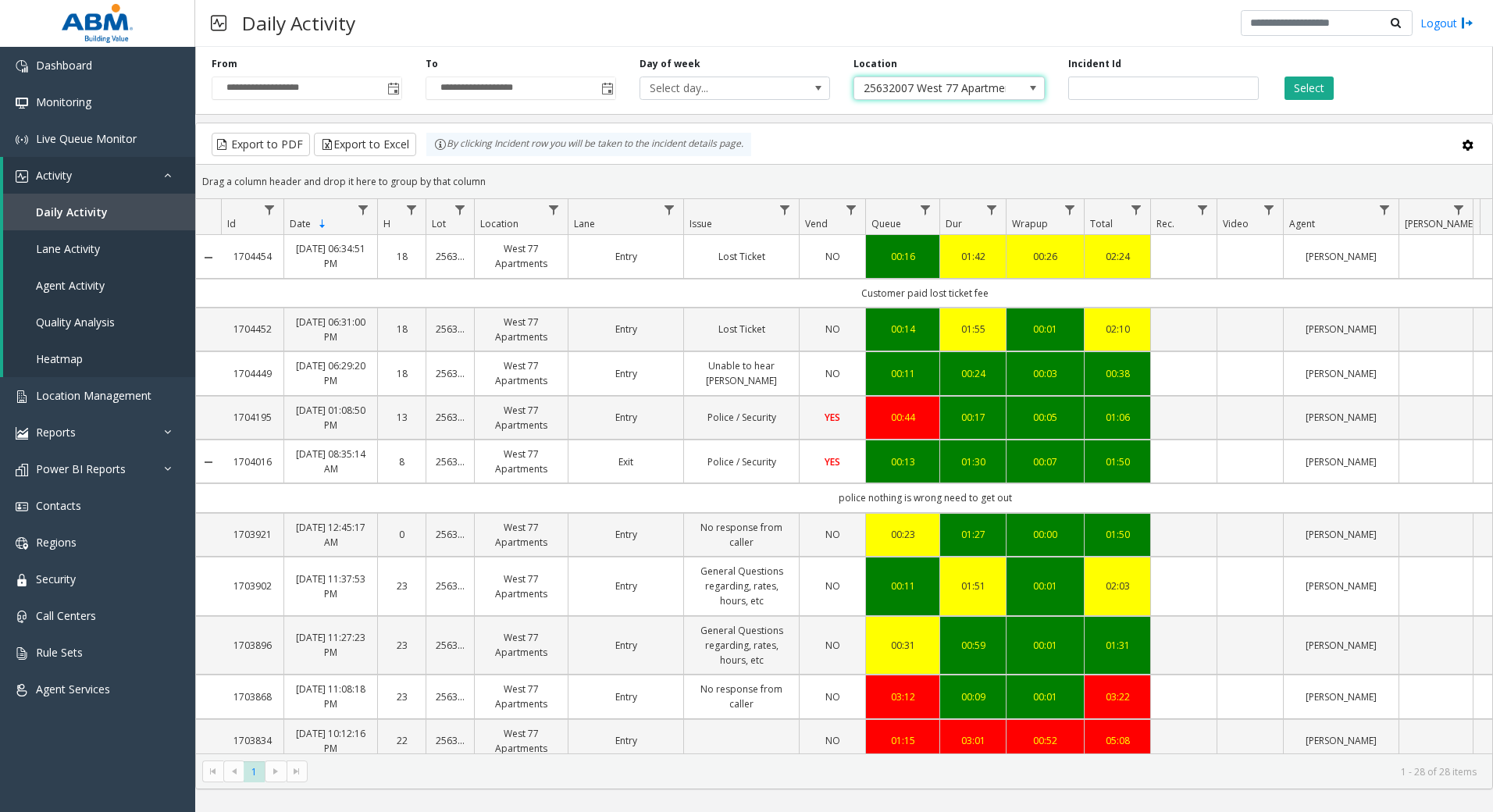
click at [885, 96] on span "25632007 West 77 Apartments" at bounding box center [930, 89] width 152 height 22
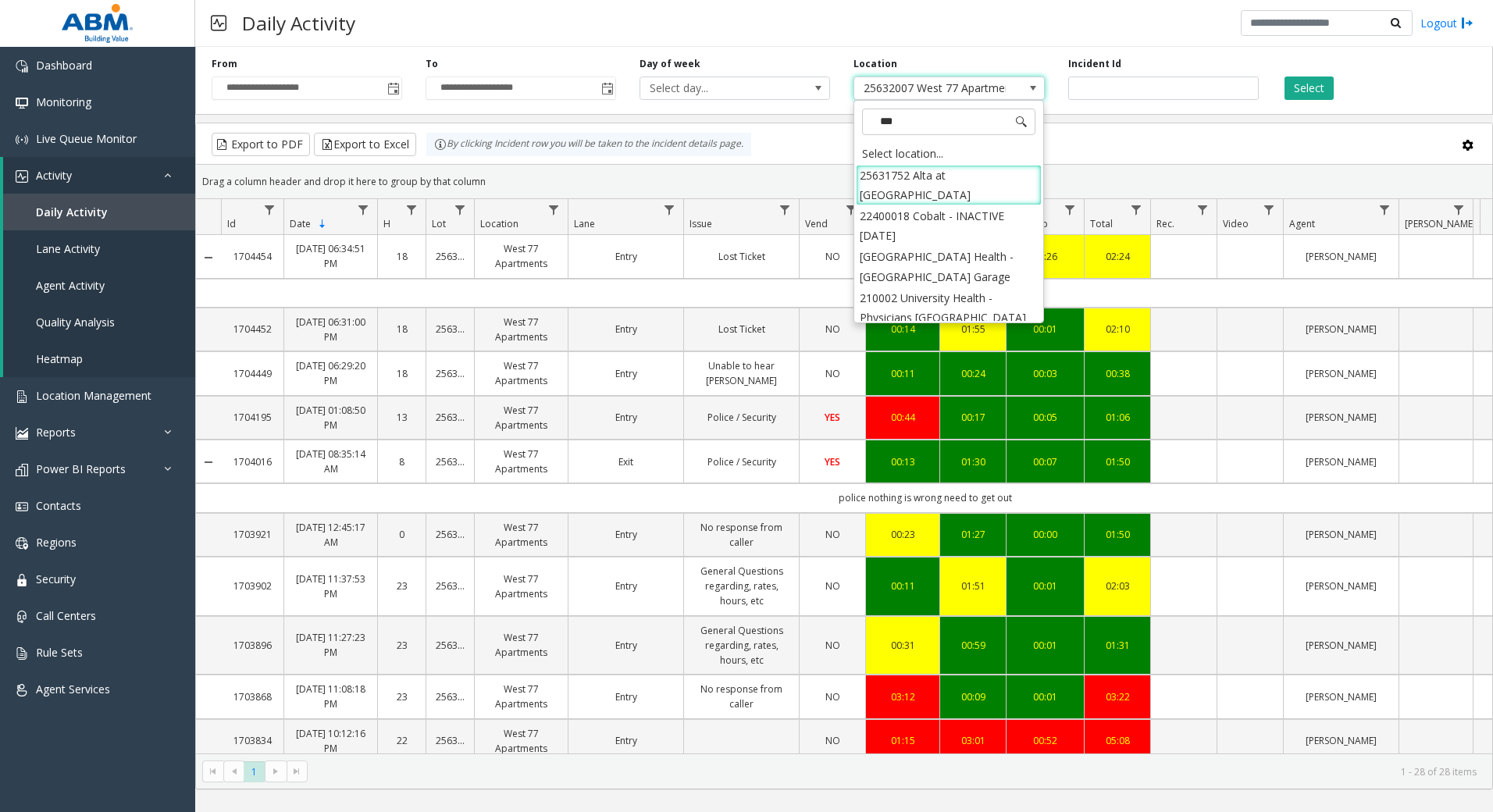
type input "****"
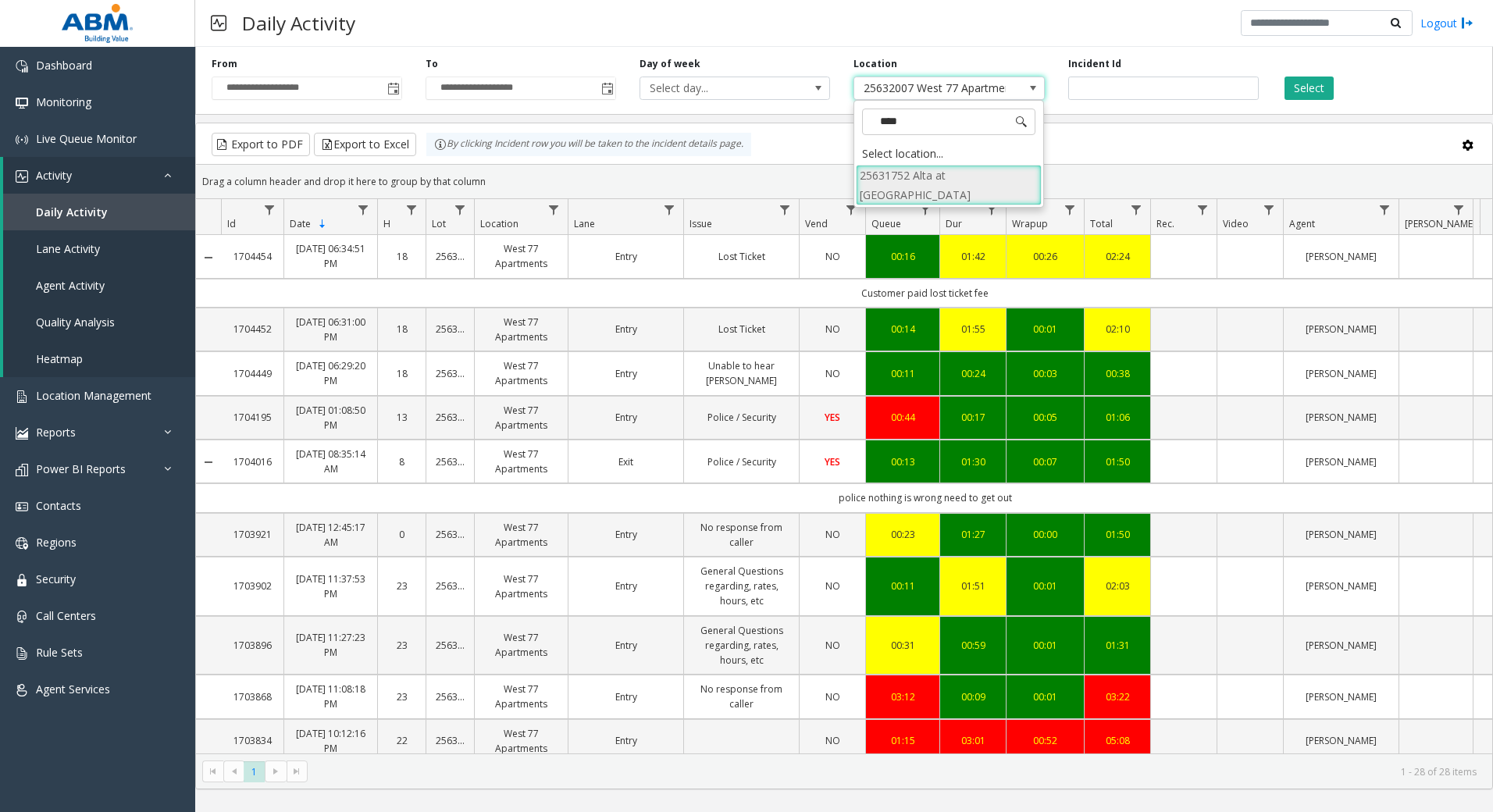
click at [943, 176] on li "25631752 Alta at K Station" at bounding box center [948, 185] width 186 height 41
click at [1299, 89] on button "Select" at bounding box center [1309, 88] width 49 height 23
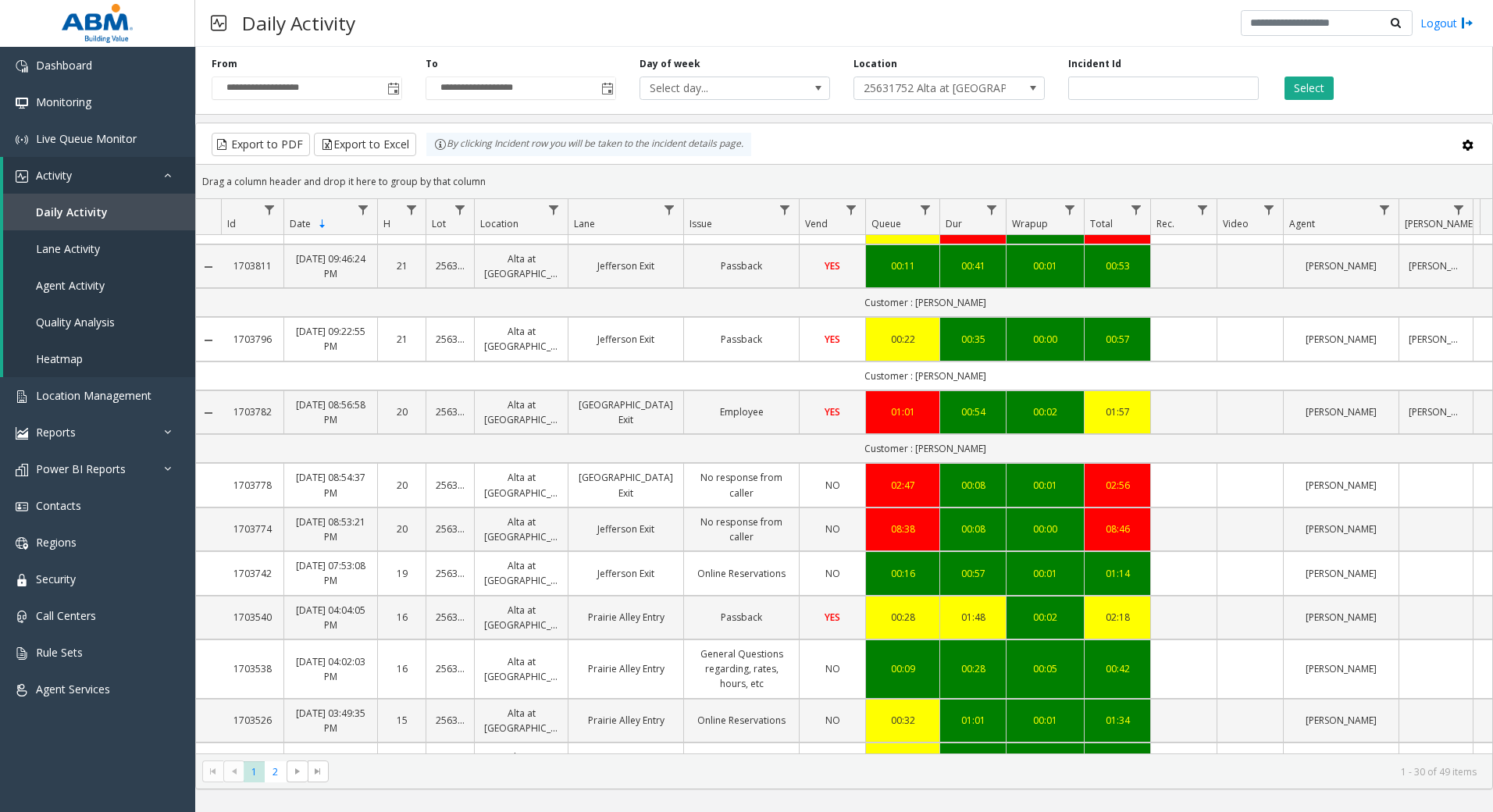
scroll to position [641, 0]
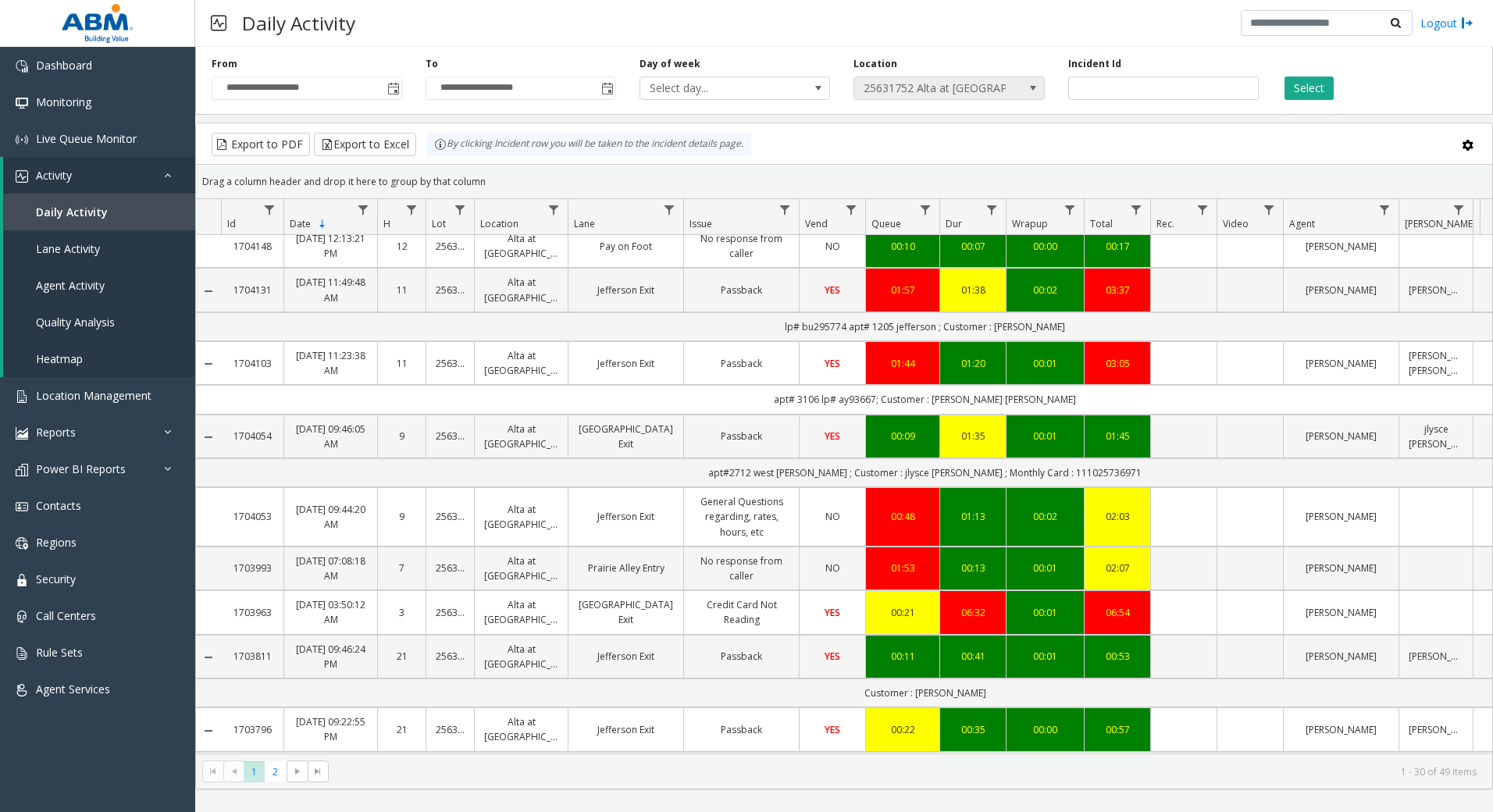
click at [980, 89] on span "25631752 Alta at K Station" at bounding box center [930, 89] width 152 height 22
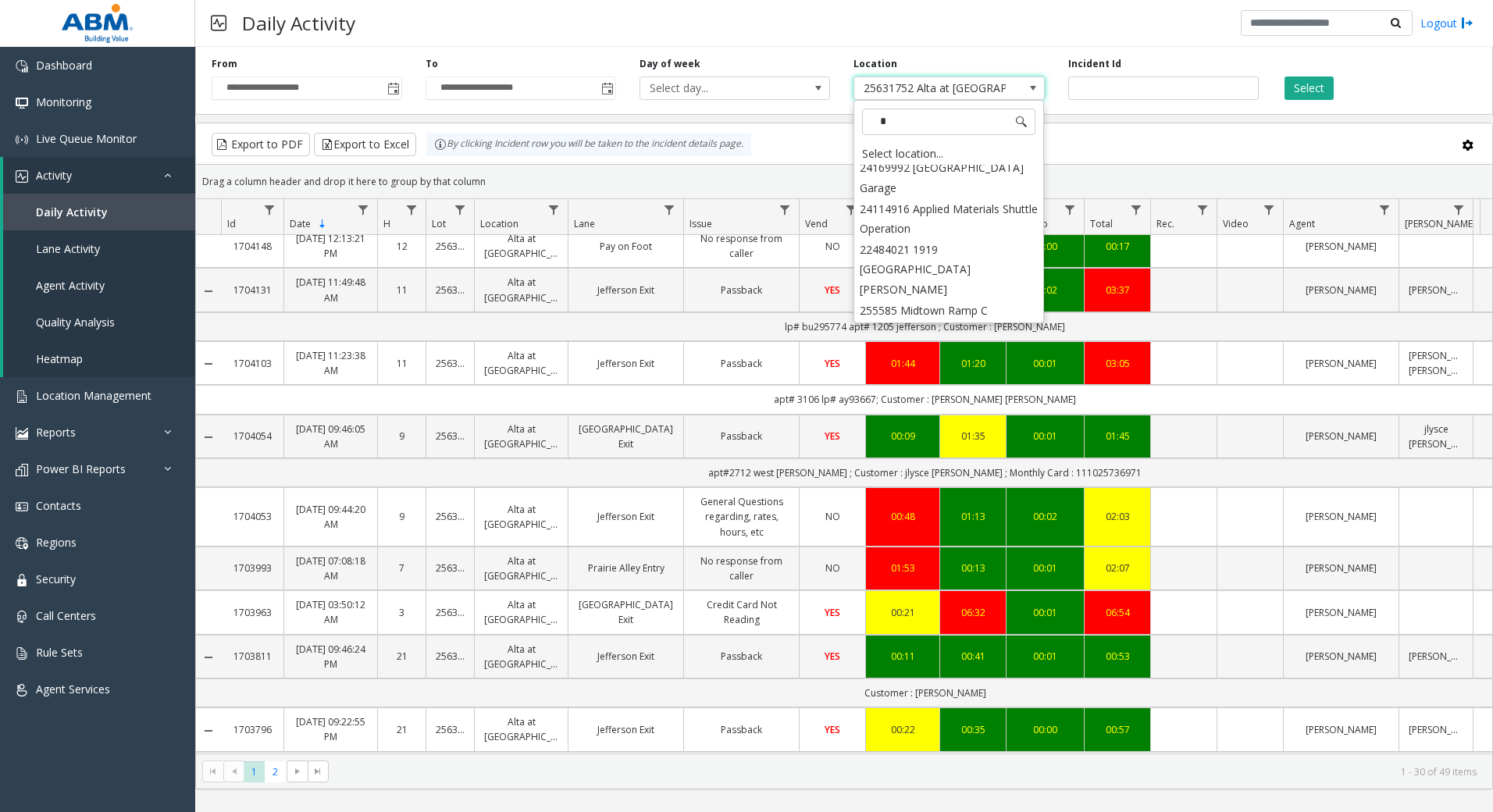
scroll to position [0, 0]
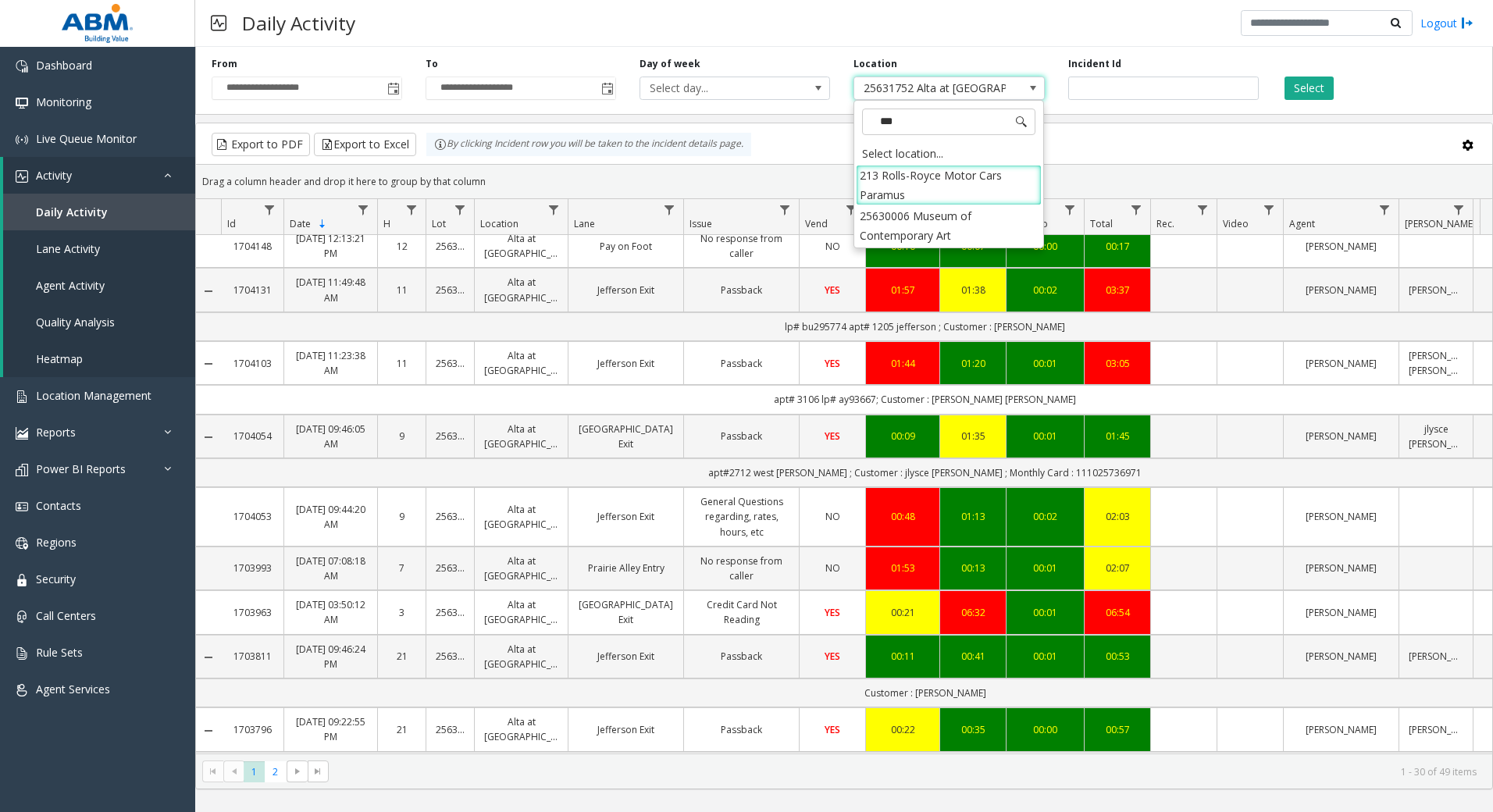
type input "****"
click at [964, 172] on li "25630006 Museum of Contemporary Art" at bounding box center [948, 185] width 186 height 41
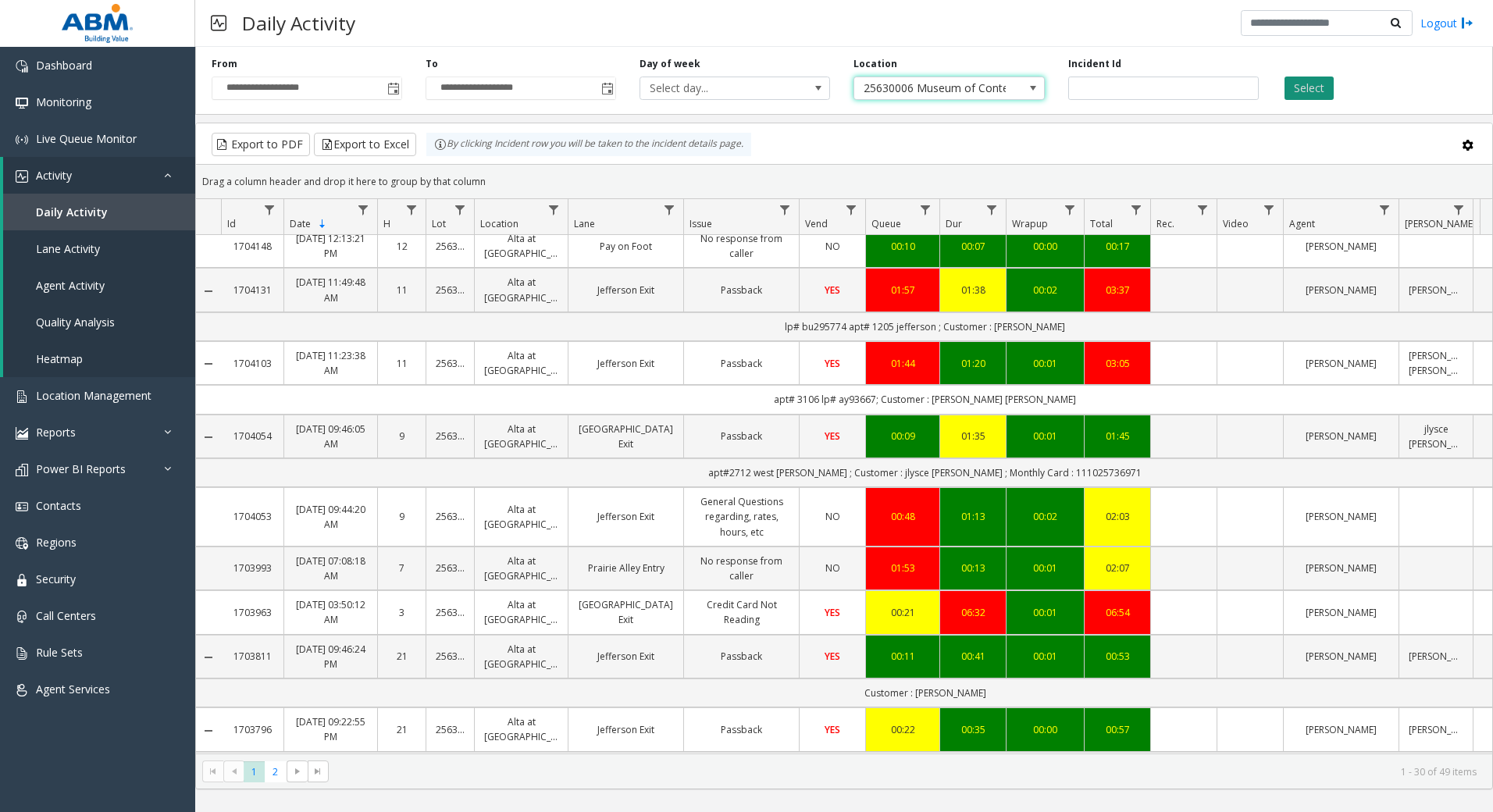
click at [1311, 89] on button "Select" at bounding box center [1309, 88] width 49 height 23
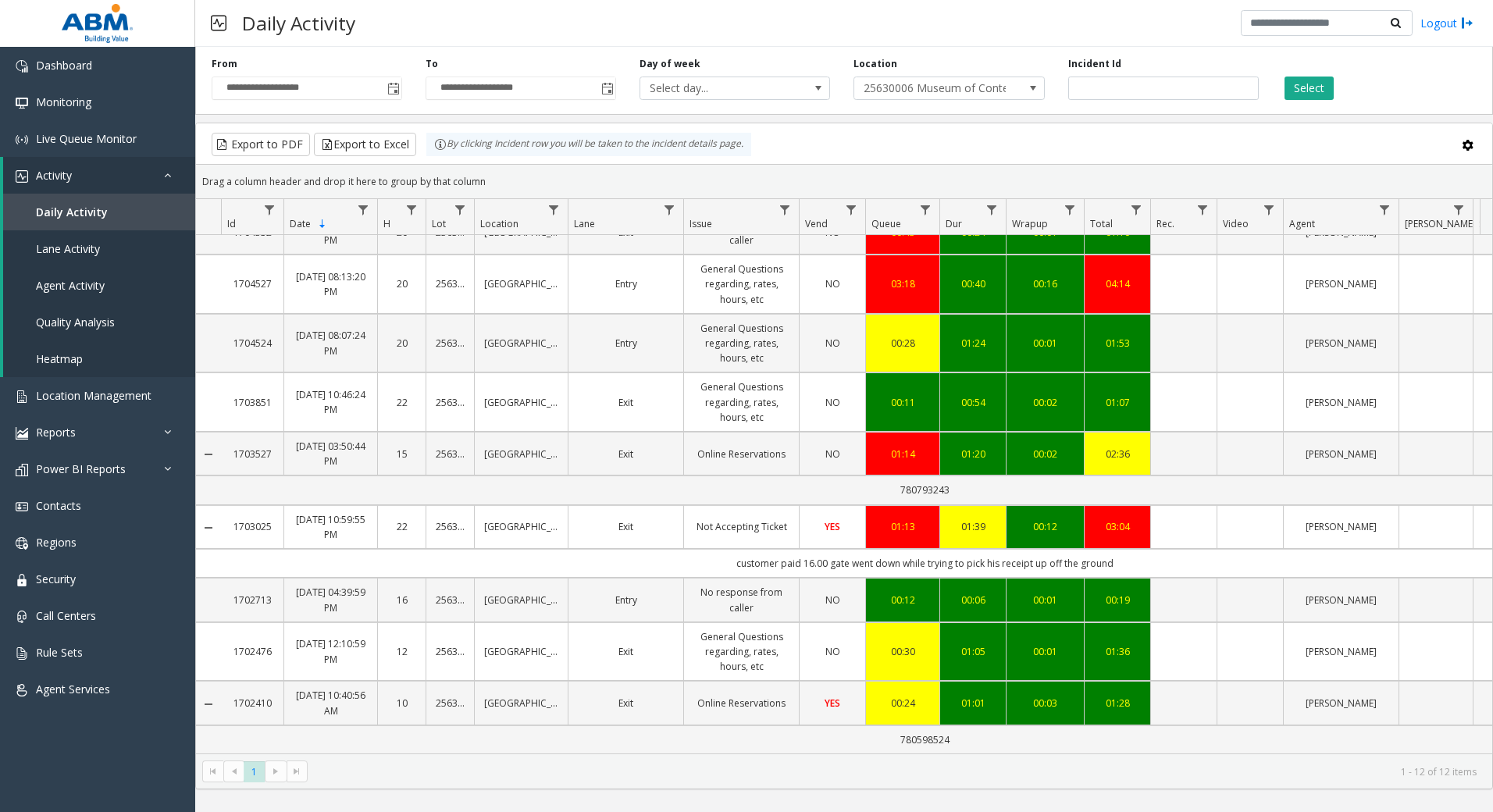
scroll to position [287, 0]
click at [970, 87] on span "25630006 Museum of Contemporary Art" at bounding box center [930, 89] width 152 height 22
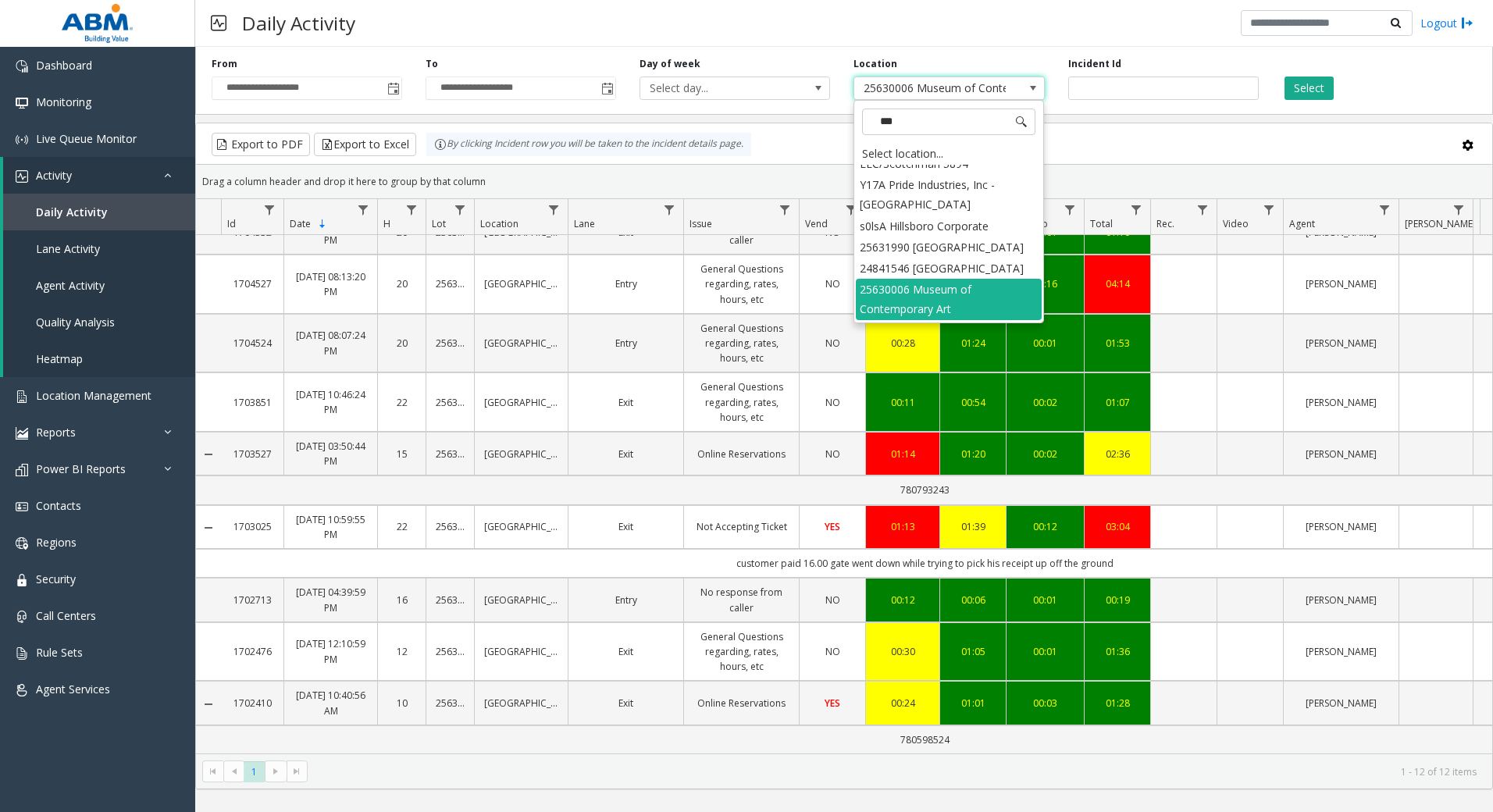
scroll to position [0, 0]
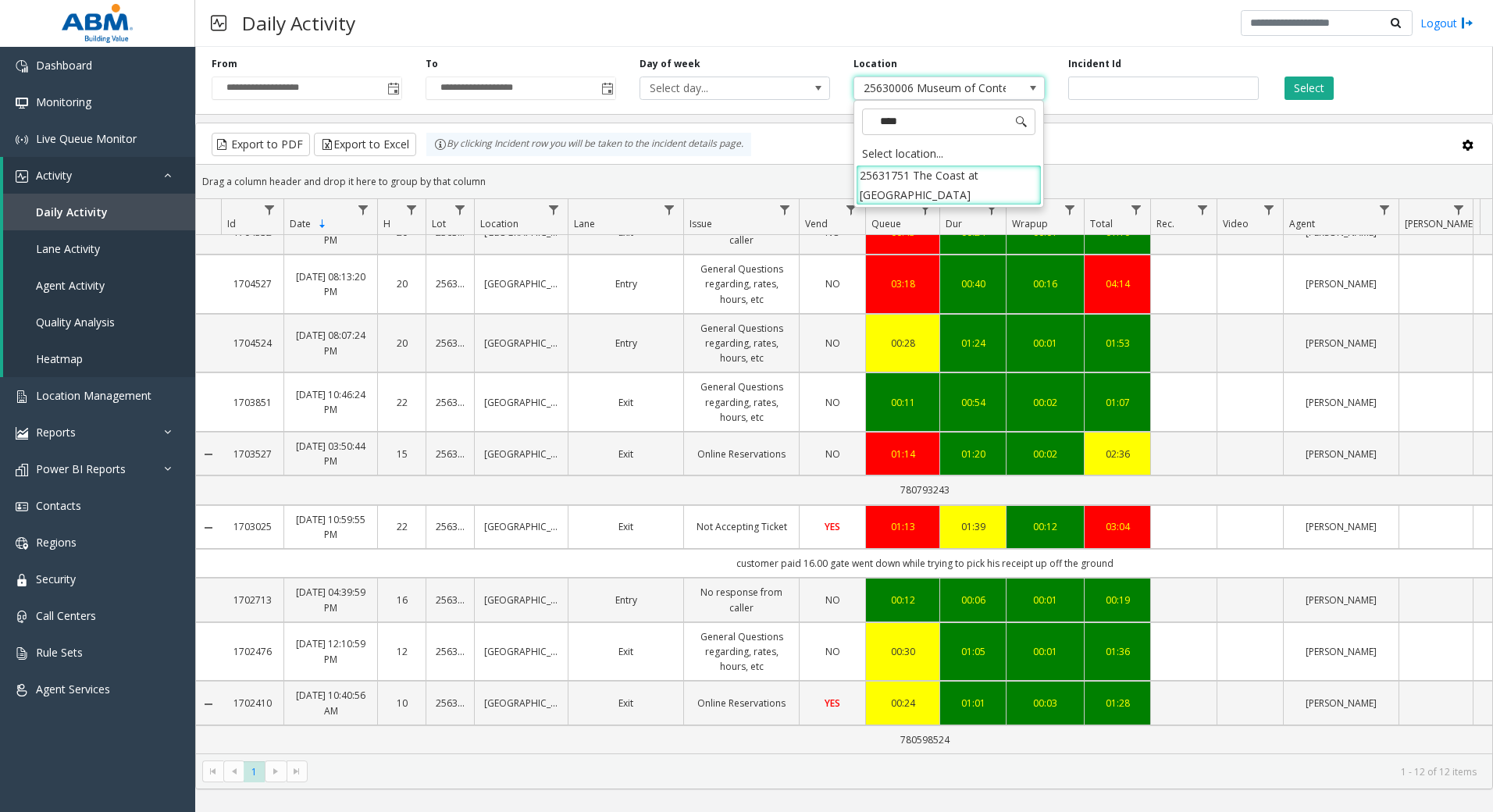
type input "*****"
click at [980, 174] on li "25631751 The Coast at Lakeshore East" at bounding box center [948, 185] width 186 height 41
click at [1327, 87] on button "Select" at bounding box center [1309, 88] width 49 height 23
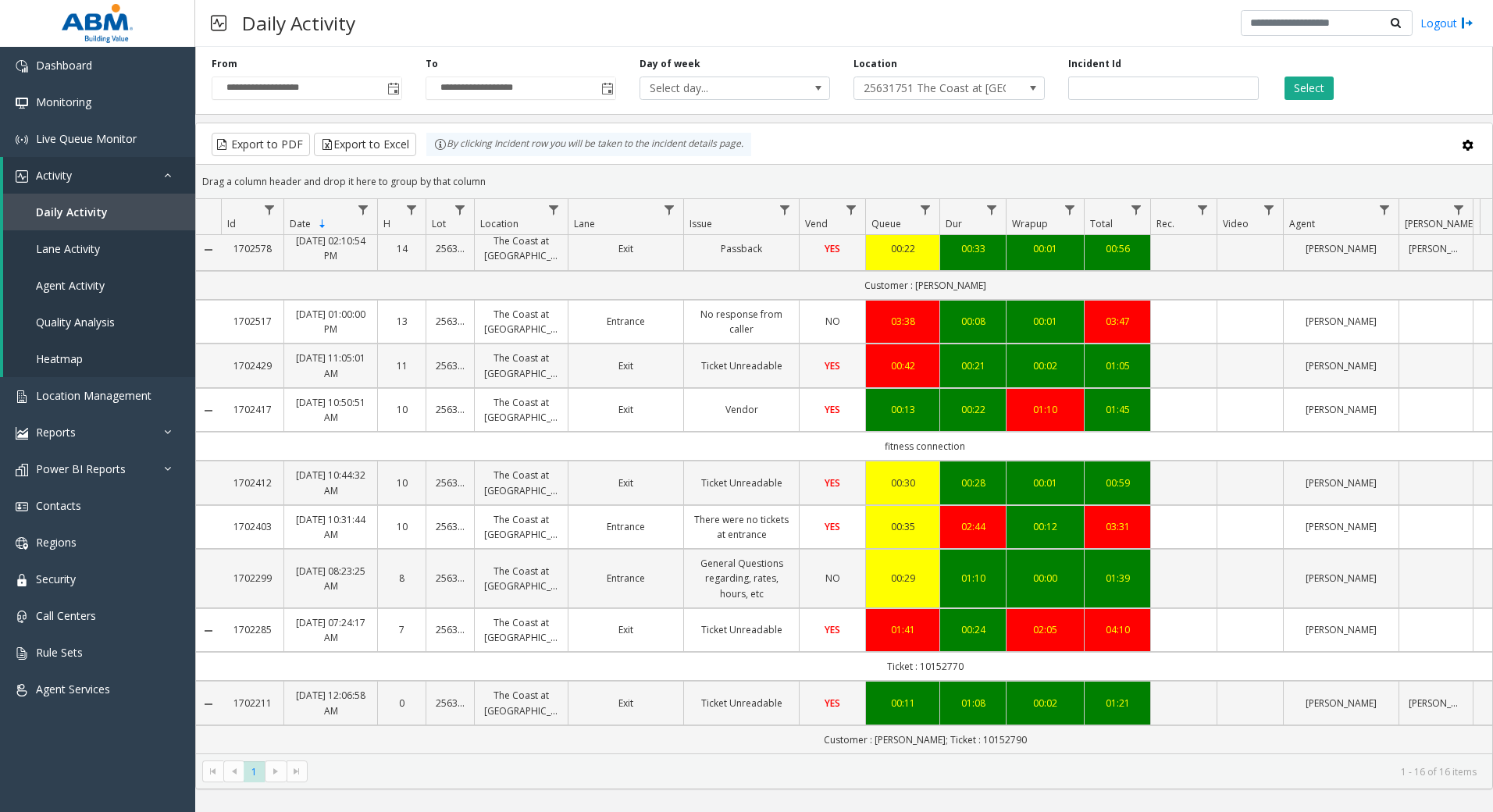
scroll to position [446, 0]
click at [976, 95] on span "25631751 The Coast at Lakeshore East" at bounding box center [930, 89] width 152 height 22
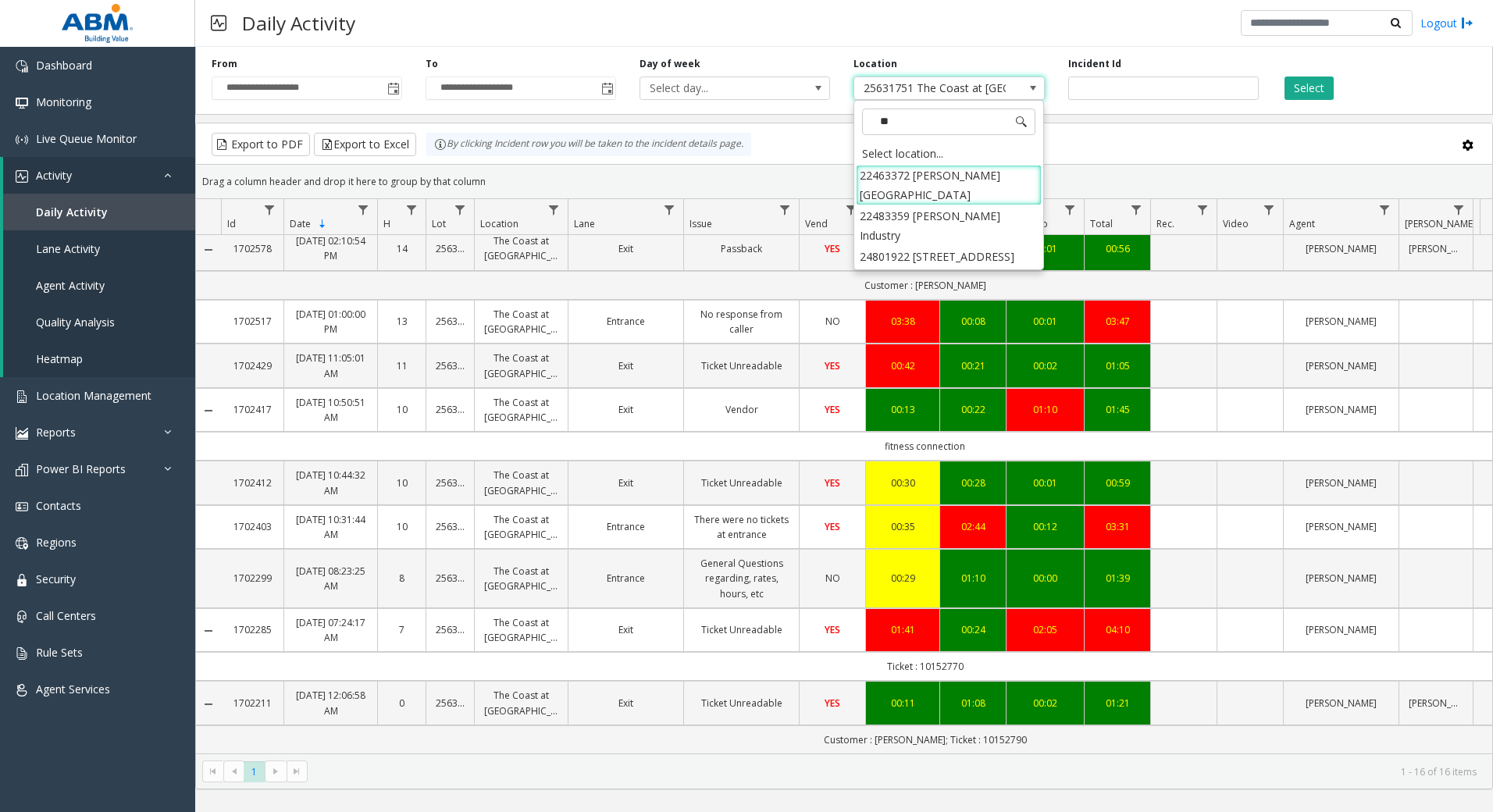
scroll to position [0, 0]
type input "*"
type input "****"
click at [989, 191] on li "25630005 SELF PARK OHIO/ONTARIO" at bounding box center [948, 185] width 186 height 41
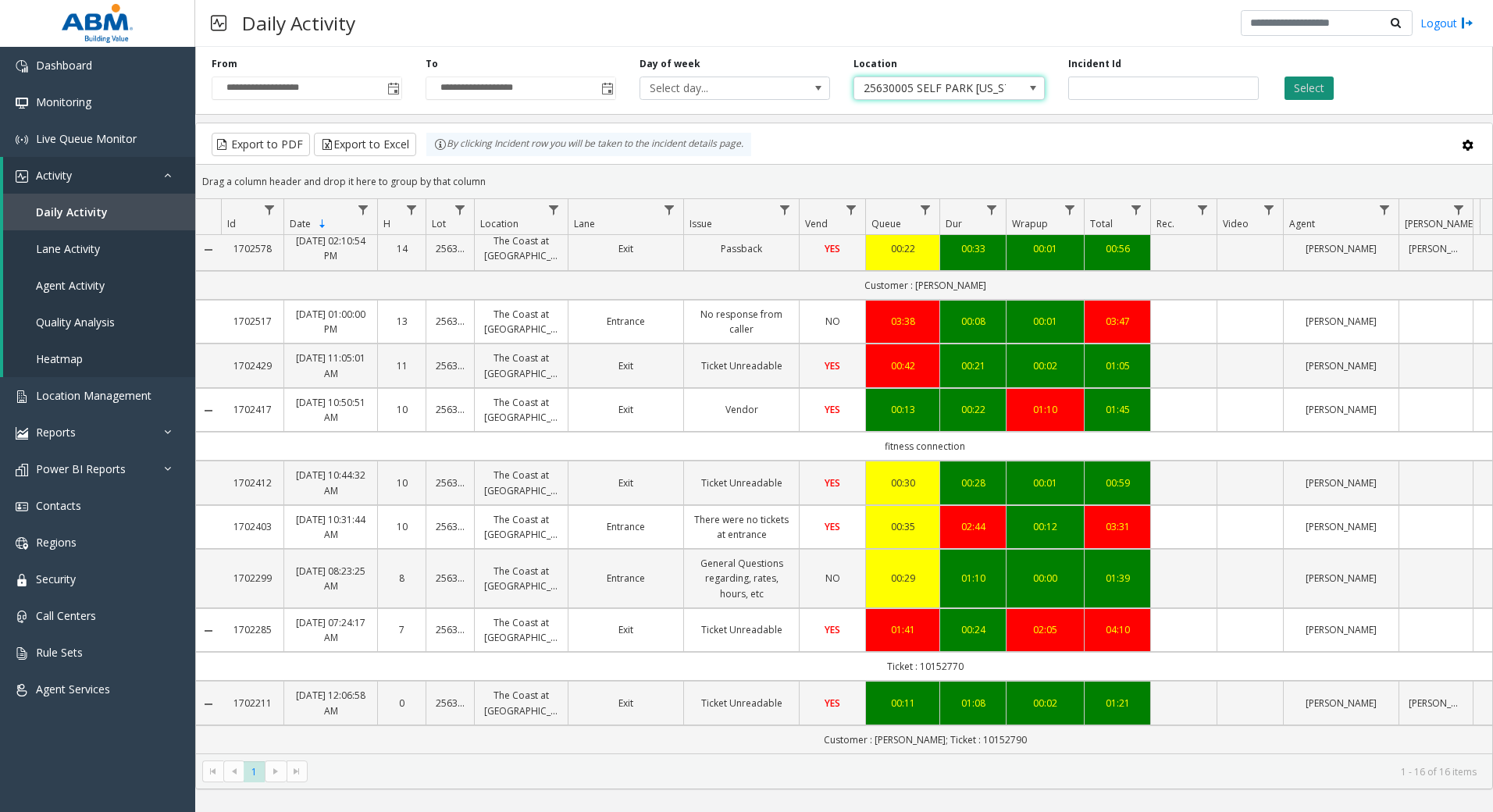
click at [1308, 80] on button "Select" at bounding box center [1309, 88] width 49 height 23
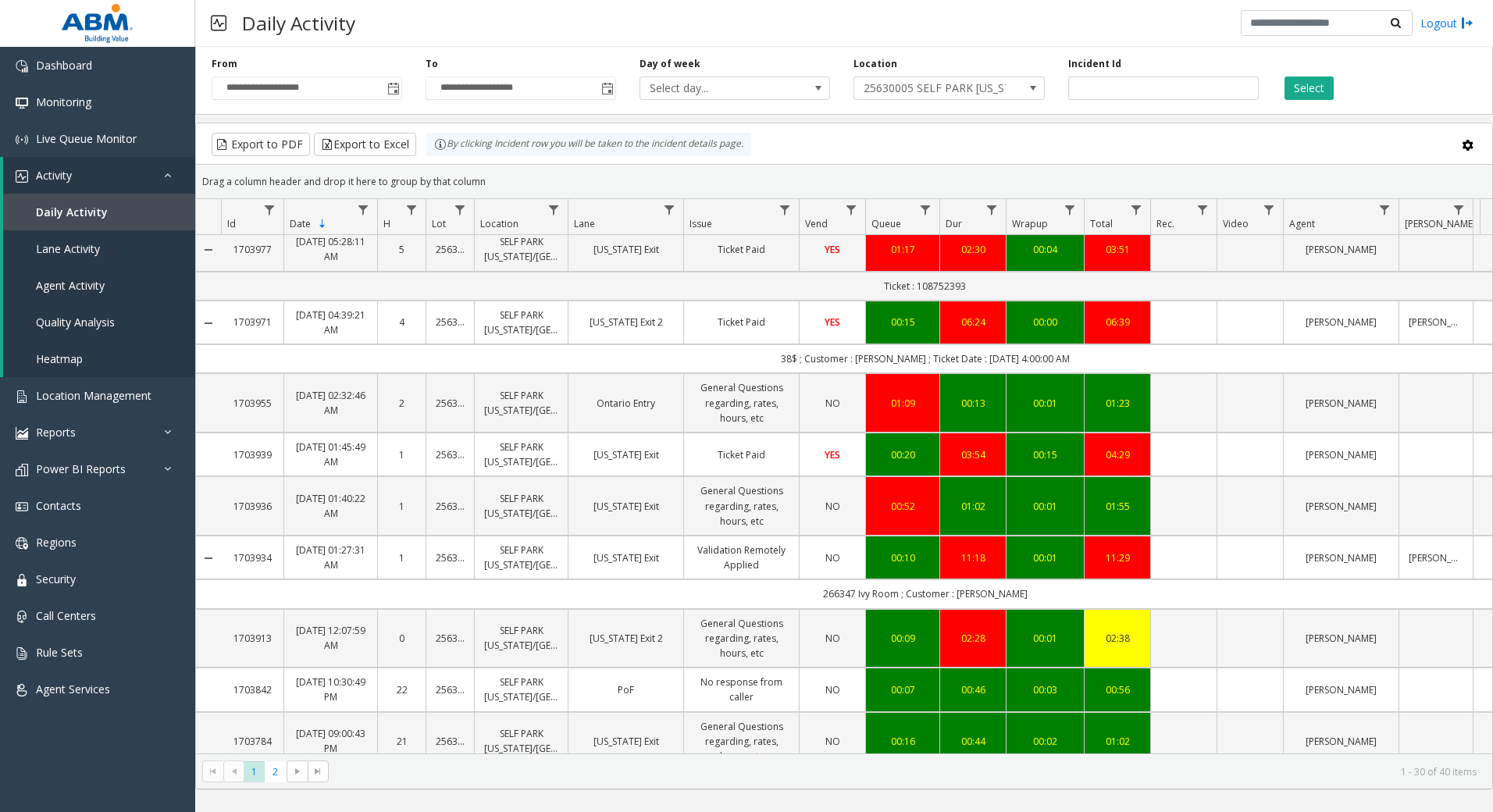
scroll to position [156, 0]
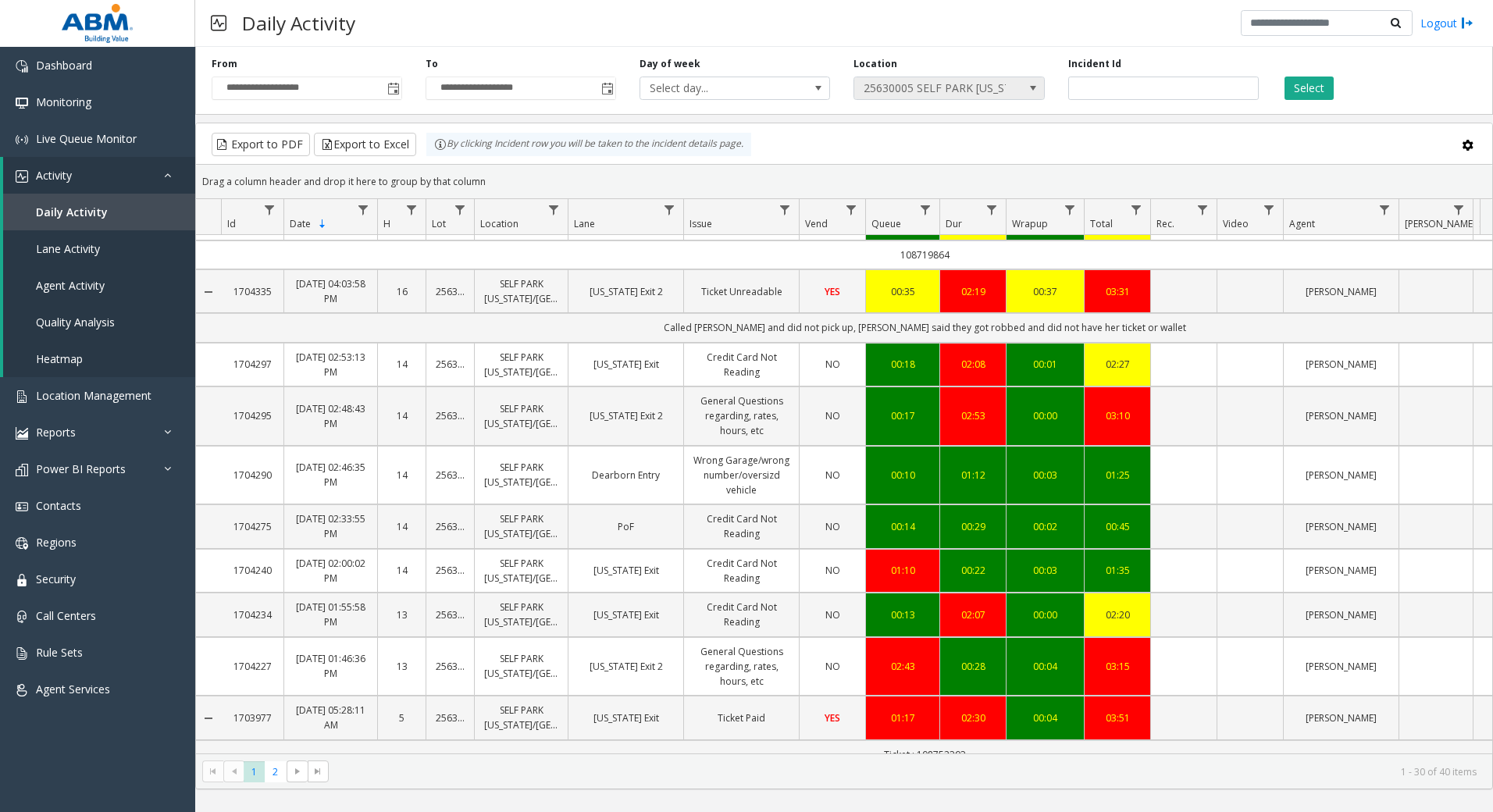
click at [1013, 94] on span "25630005 SELF PARK OHIO/ONTARIO" at bounding box center [948, 88] width 191 height 23
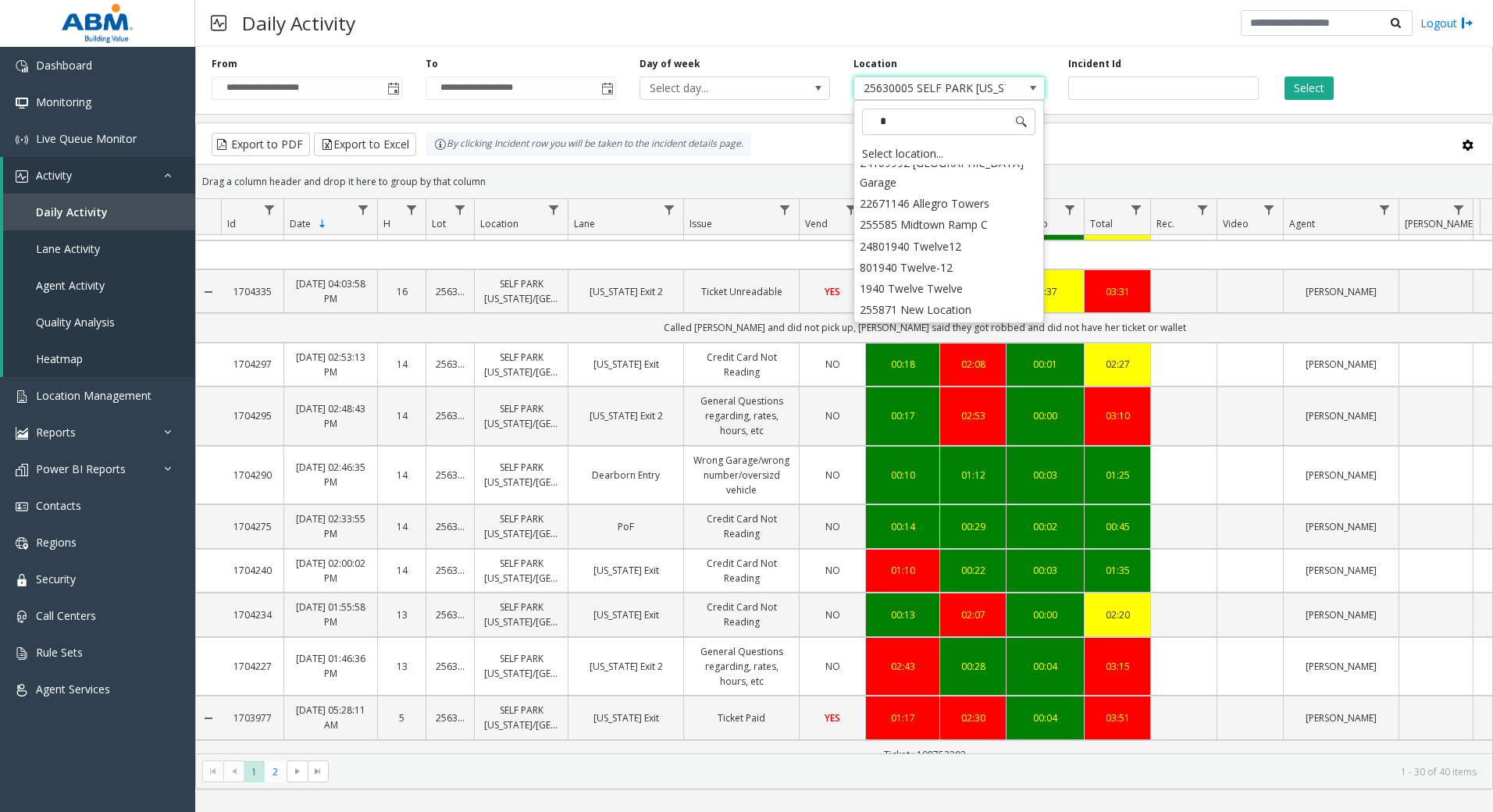
scroll to position [0, 0]
type input "****"
click at [1005, 172] on li "25632007 West 77 Apartments" at bounding box center [948, 175] width 186 height 21
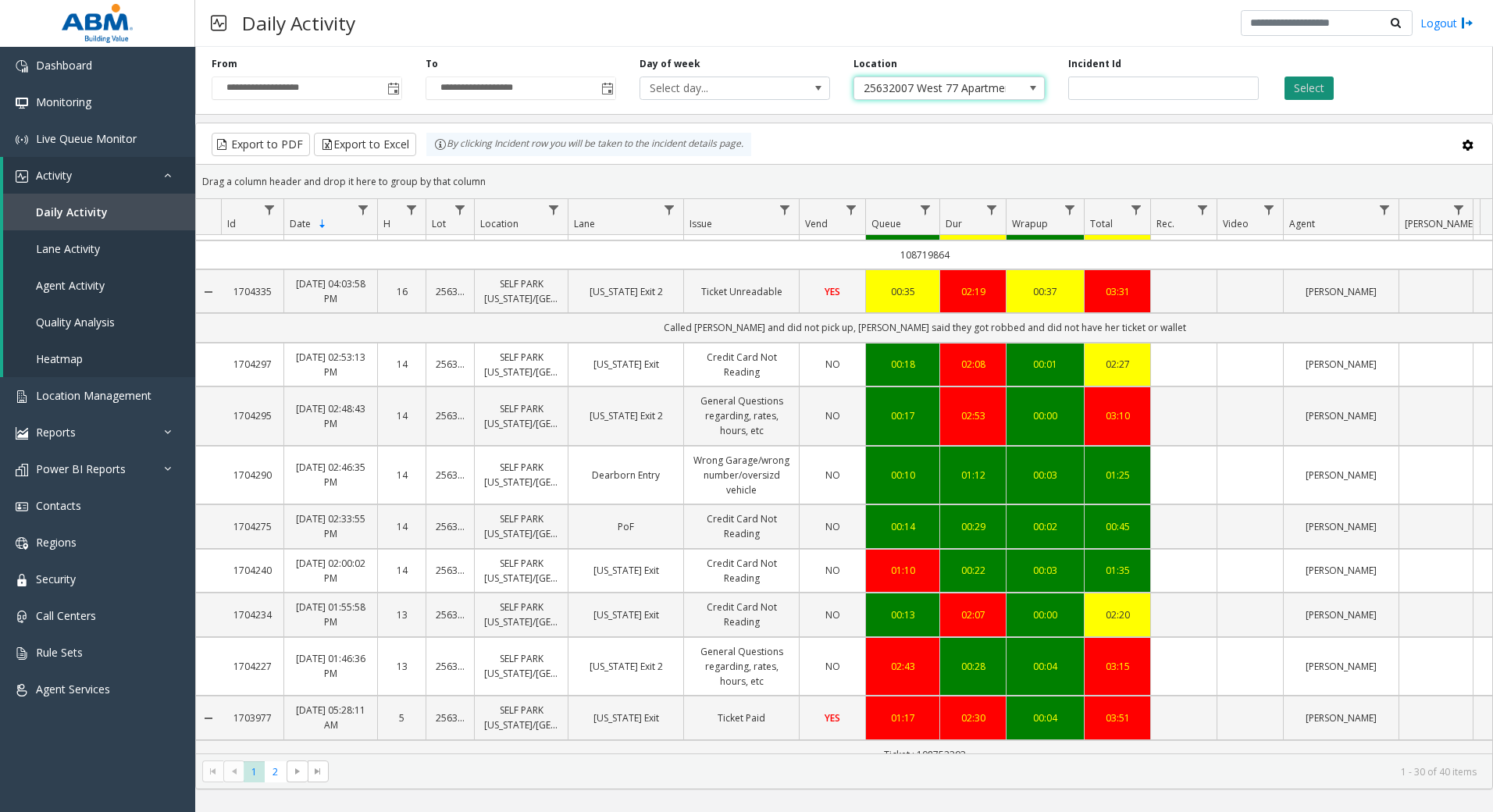
click at [1303, 93] on button "Select" at bounding box center [1309, 88] width 49 height 23
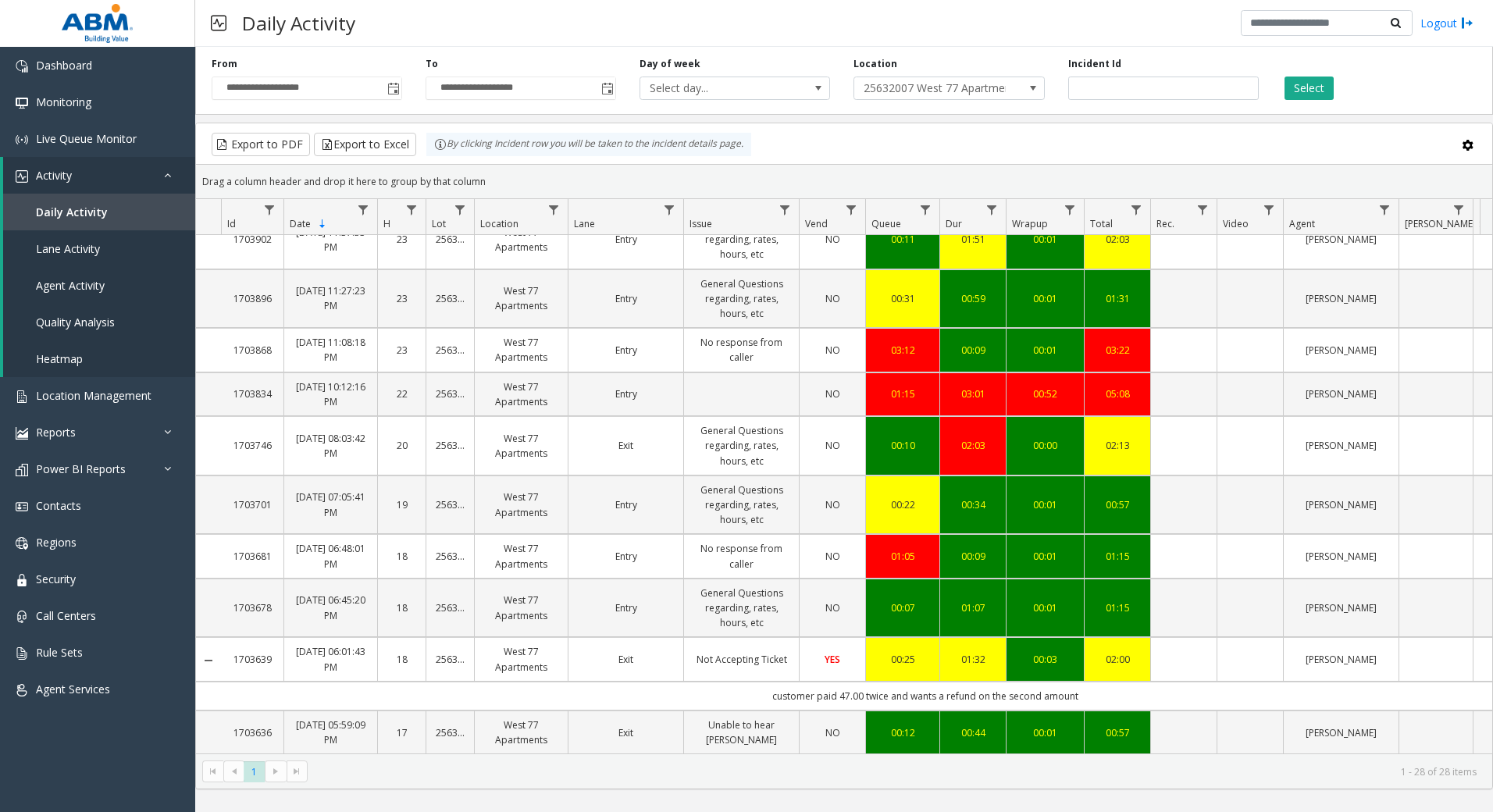
scroll to position [390, 0]
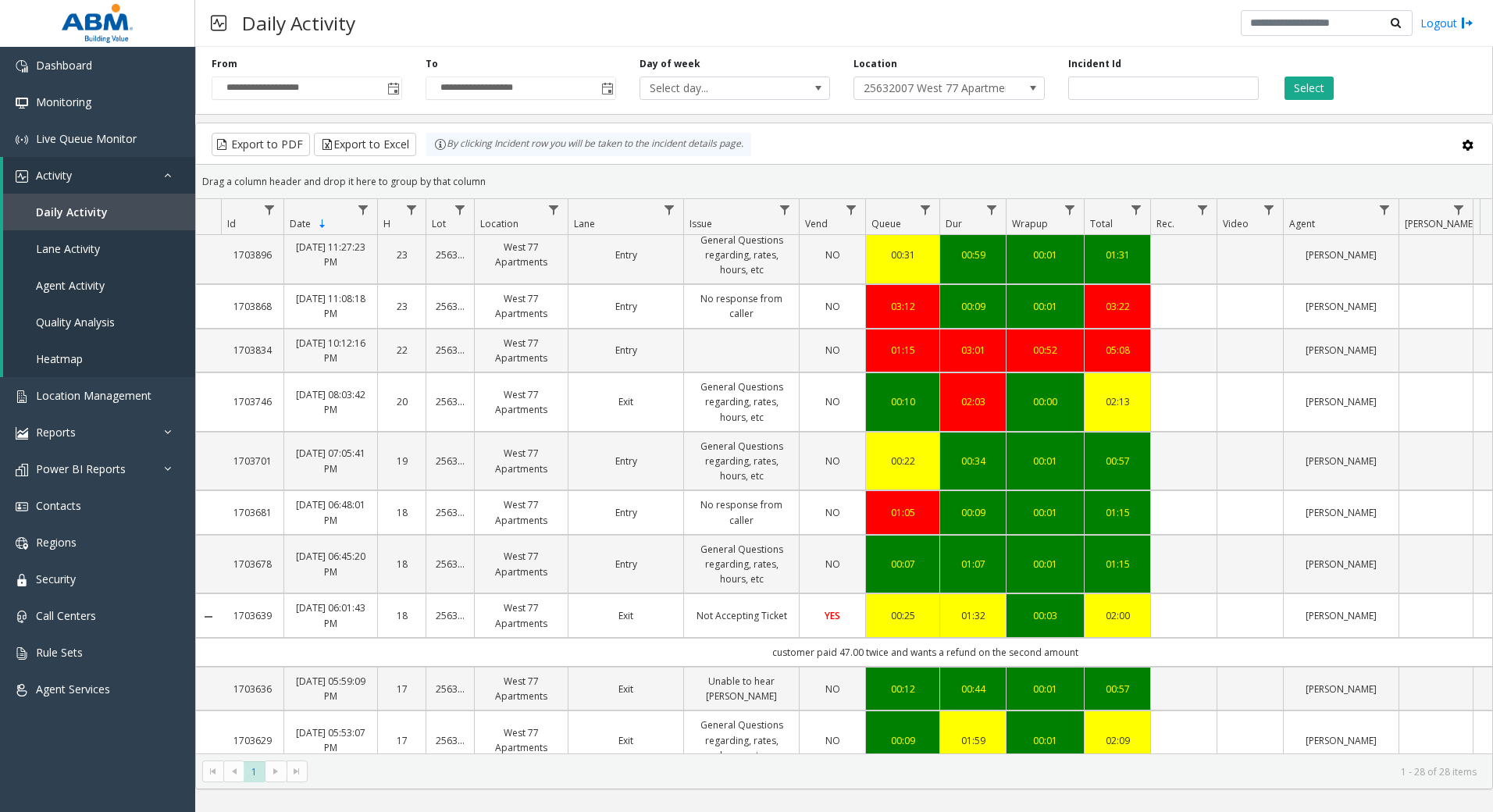
click at [256, 354] on link "1703834" at bounding box center [251, 349] width 43 height 14
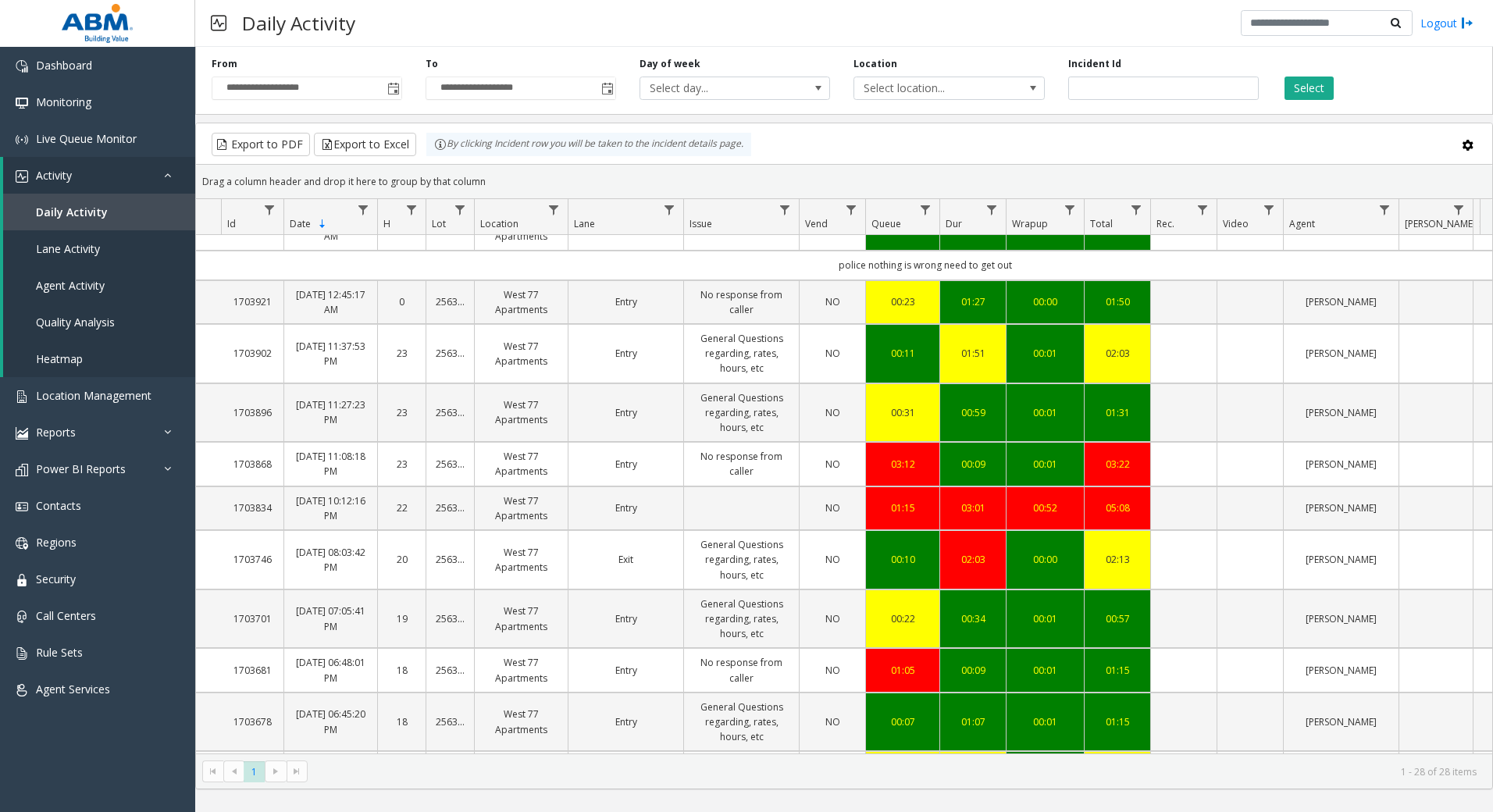
scroll to position [234, 0]
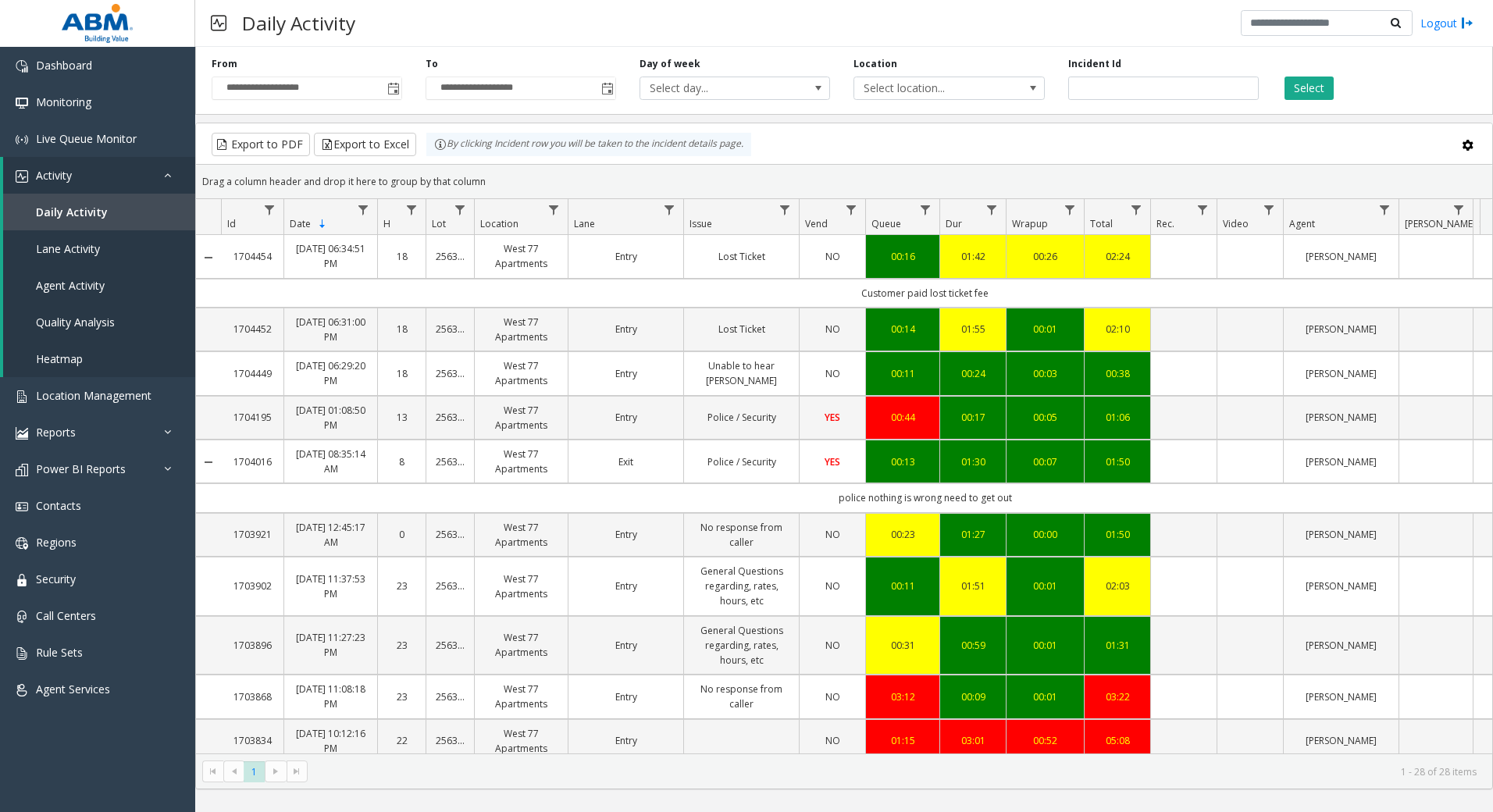
scroll to position [234, 0]
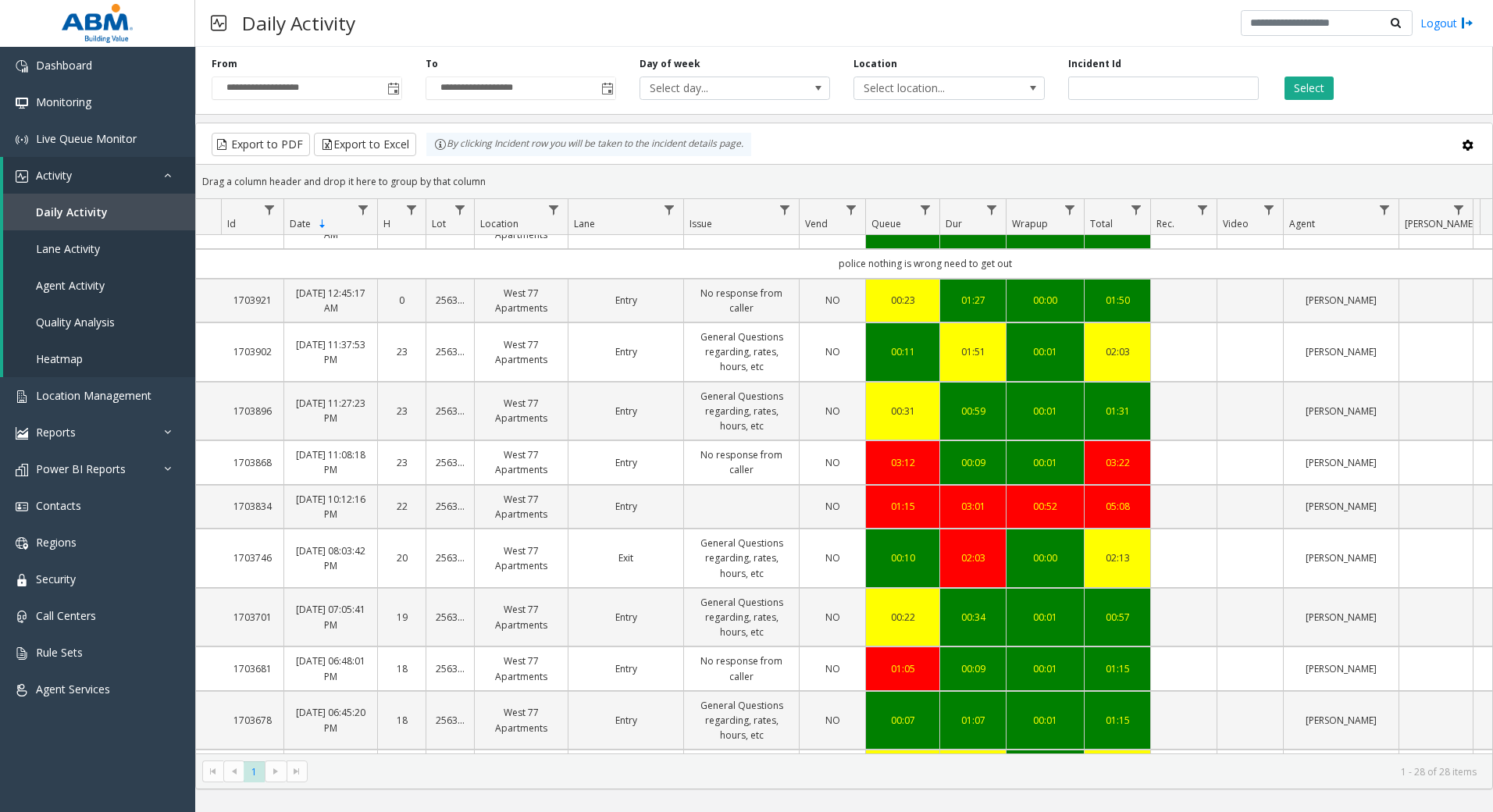
click at [931, 147] on div "Export to PDF Export to Excel By clicking Incident row you will be taken to the…" at bounding box center [844, 144] width 1270 height 23
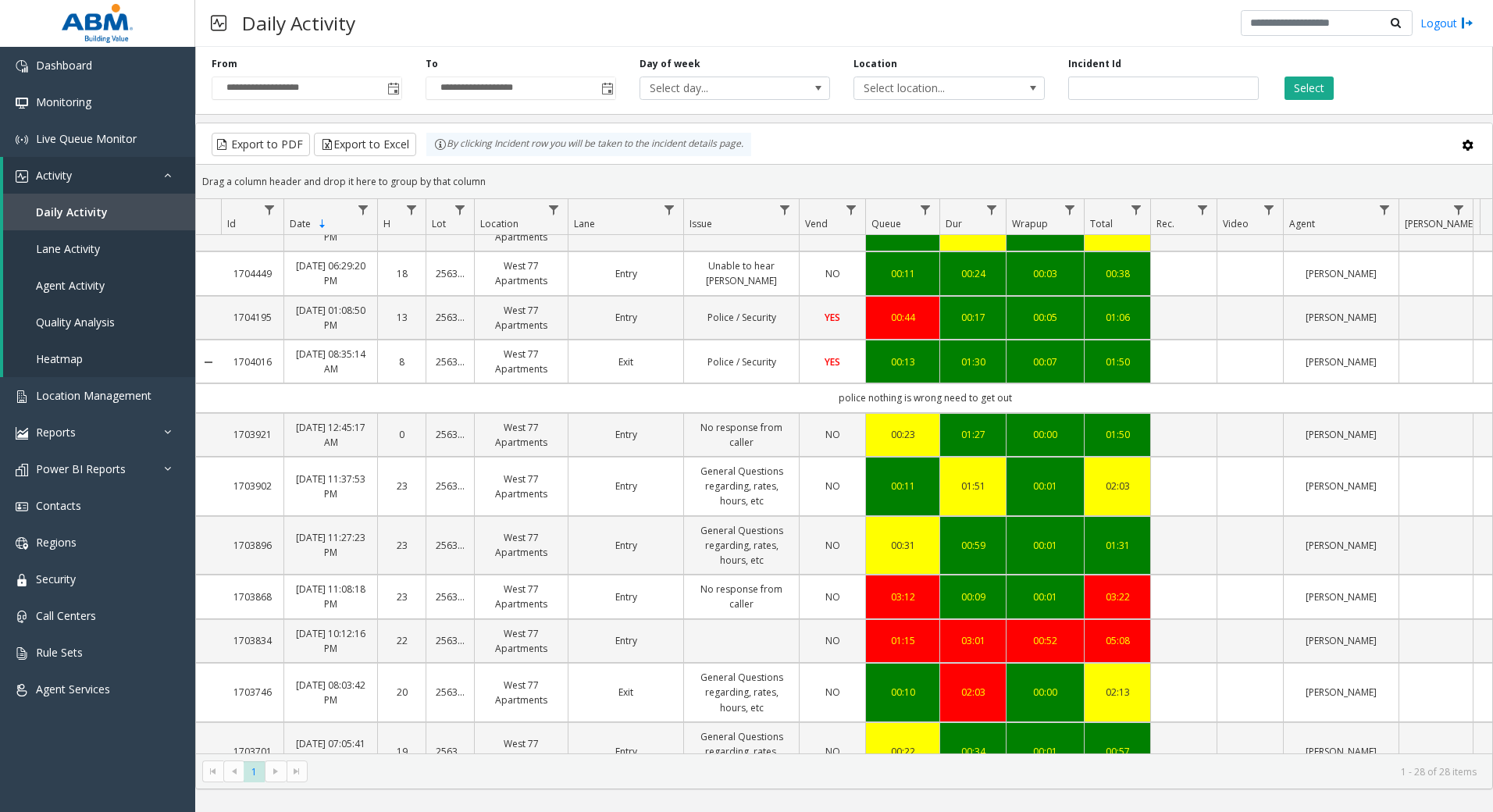
scroll to position [0, 0]
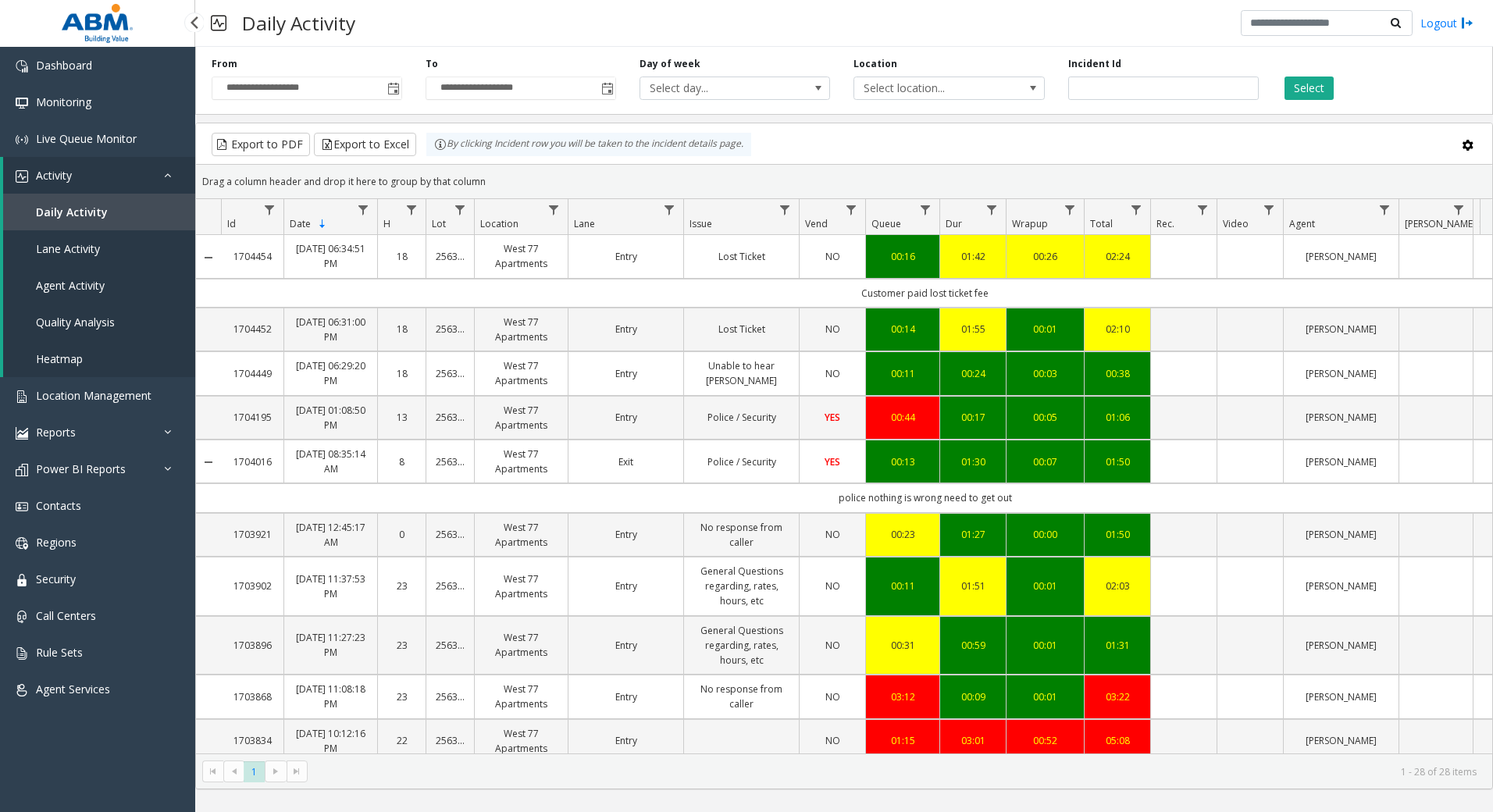
click at [101, 207] on span "Daily Activity" at bounding box center [72, 211] width 72 height 14
